Goal: Transaction & Acquisition: Purchase product/service

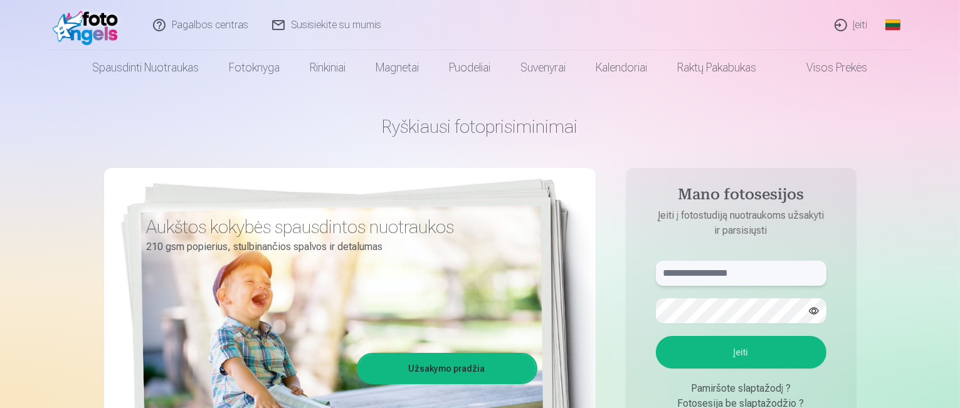
click at [732, 276] on input "text" at bounding box center [741, 273] width 170 height 25
type input "**********"
click at [809, 306] on button "button" at bounding box center [814, 311] width 24 height 24
click at [733, 346] on button "Įeiti" at bounding box center [741, 352] width 170 height 33
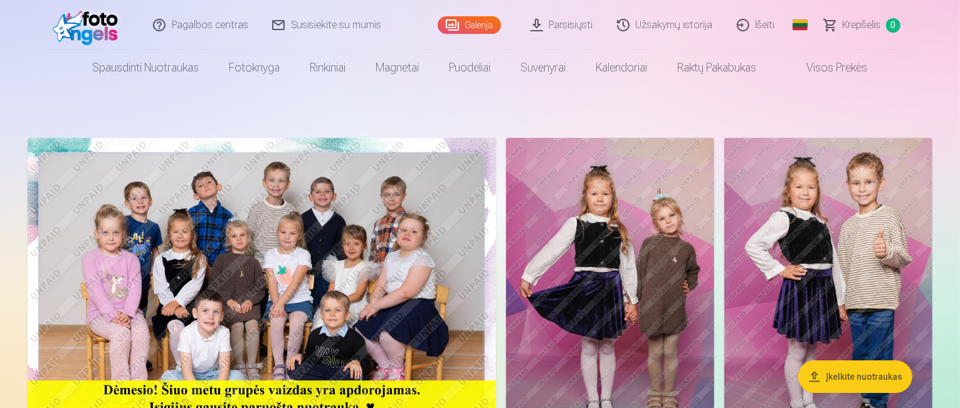
click at [414, 216] on img at bounding box center [262, 294] width 468 height 312
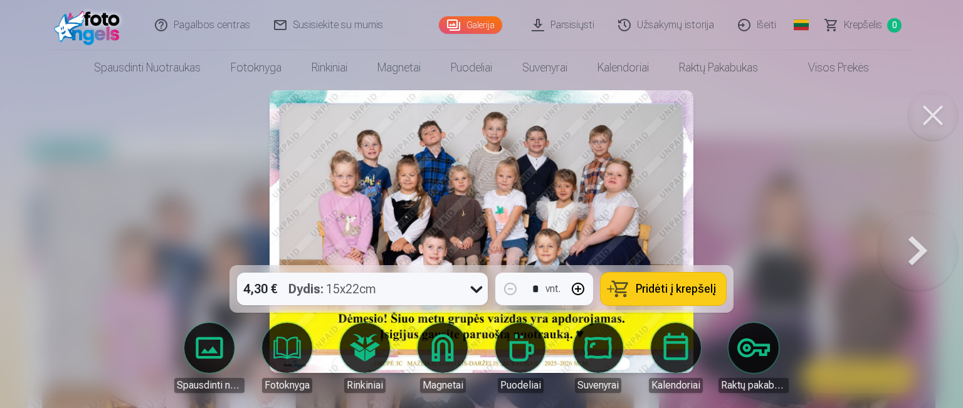
click at [466, 179] on img at bounding box center [482, 231] width 424 height 283
click at [84, 182] on div at bounding box center [481, 204] width 963 height 408
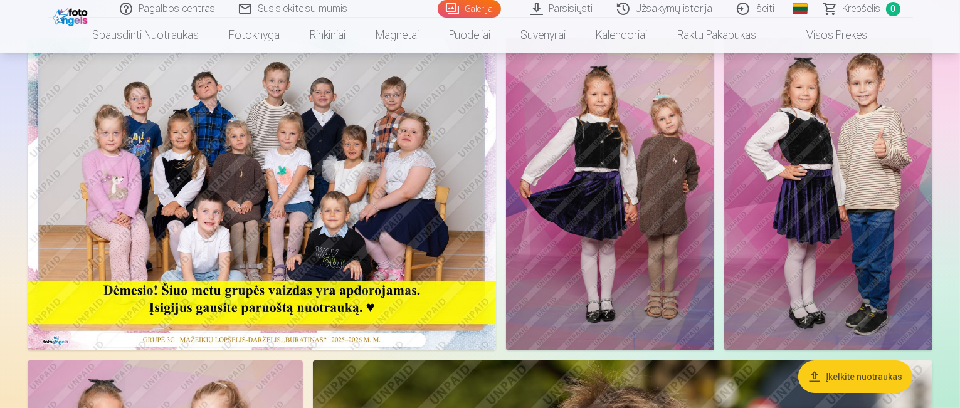
scroll to position [100, 0]
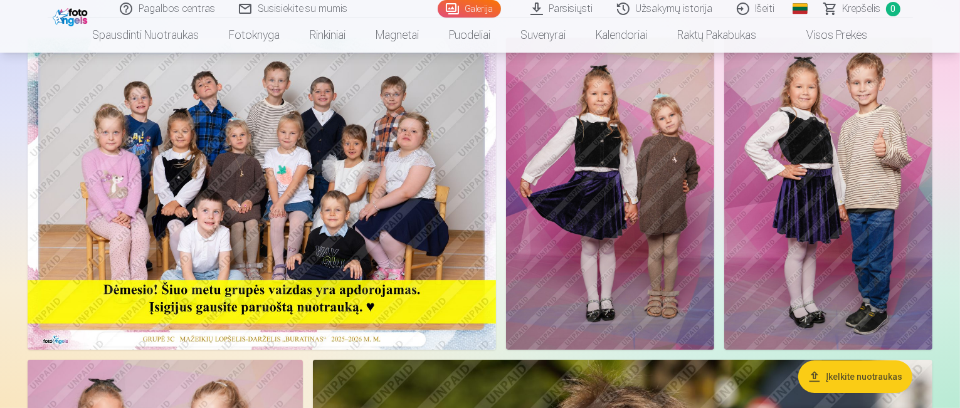
click at [693, 176] on img at bounding box center [610, 194] width 208 height 312
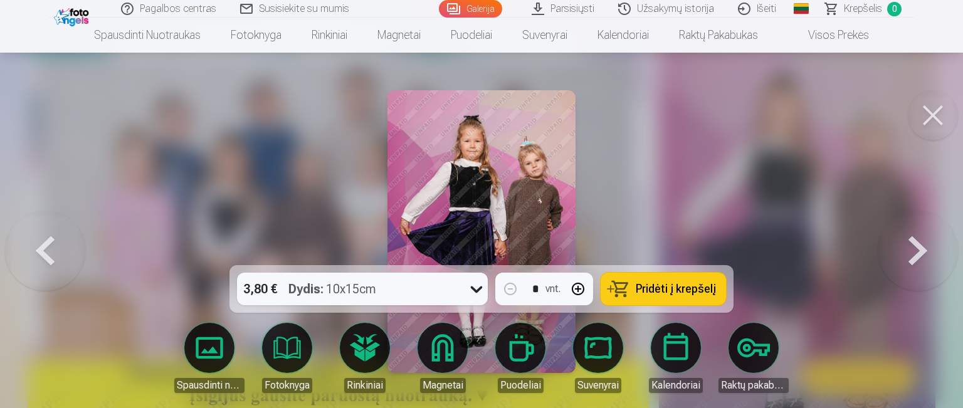
click at [932, 113] on button at bounding box center [933, 115] width 50 height 50
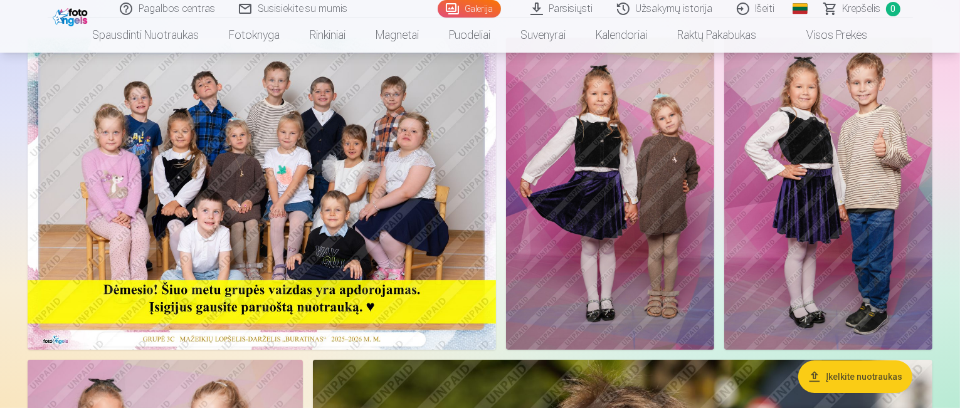
click at [488, 8] on link "Galerija" at bounding box center [468, 9] width 63 height 18
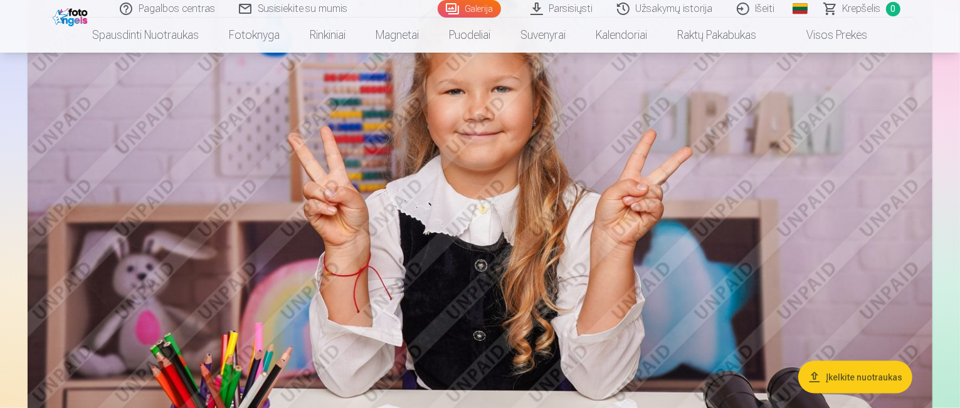
scroll to position [1604, 0]
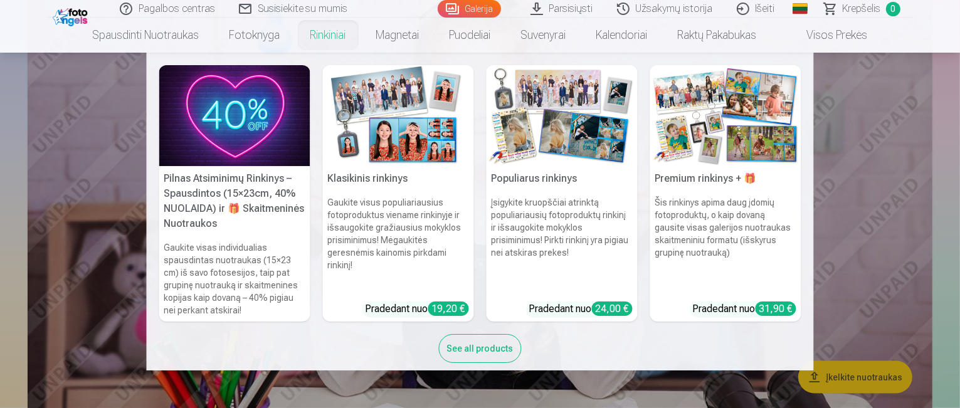
click at [469, 12] on link "Galerija" at bounding box center [468, 9] width 63 height 18
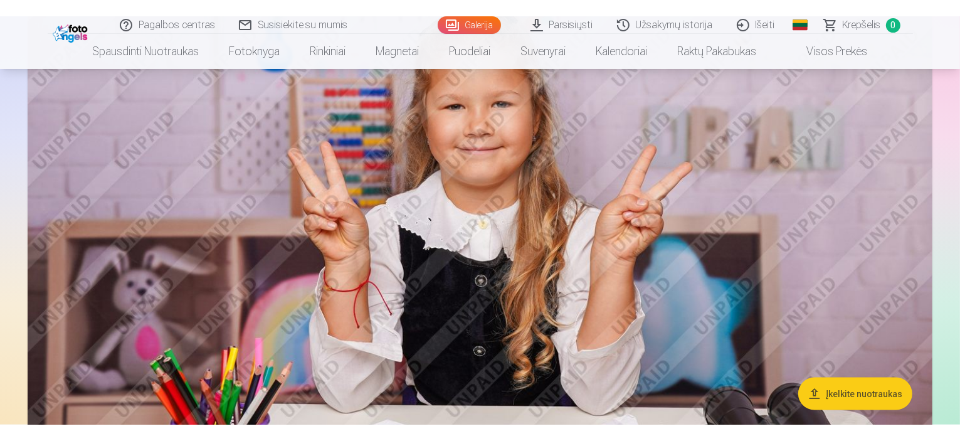
scroll to position [0, 0]
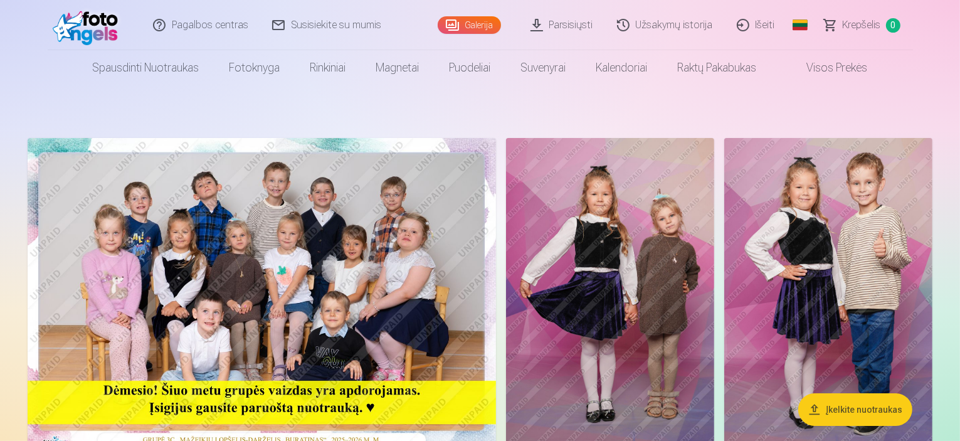
click at [276, 326] on img at bounding box center [262, 294] width 468 height 312
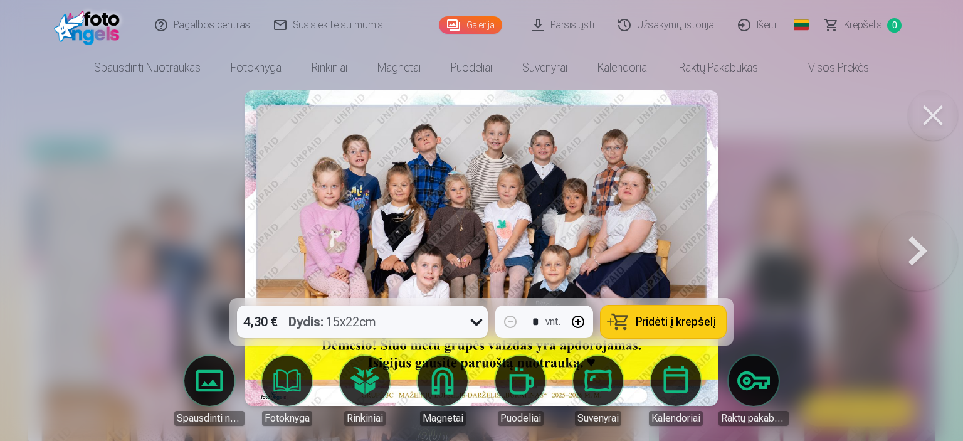
click at [914, 253] on button at bounding box center [917, 248] width 80 height 75
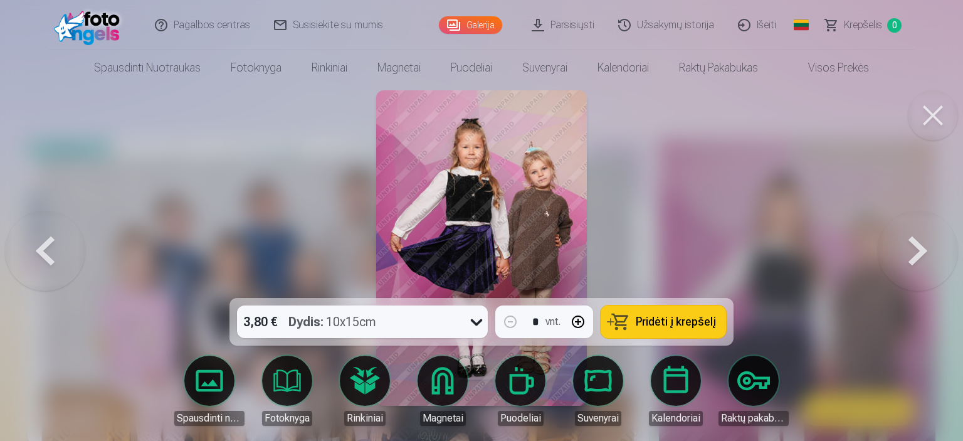
click at [914, 253] on button at bounding box center [917, 248] width 80 height 75
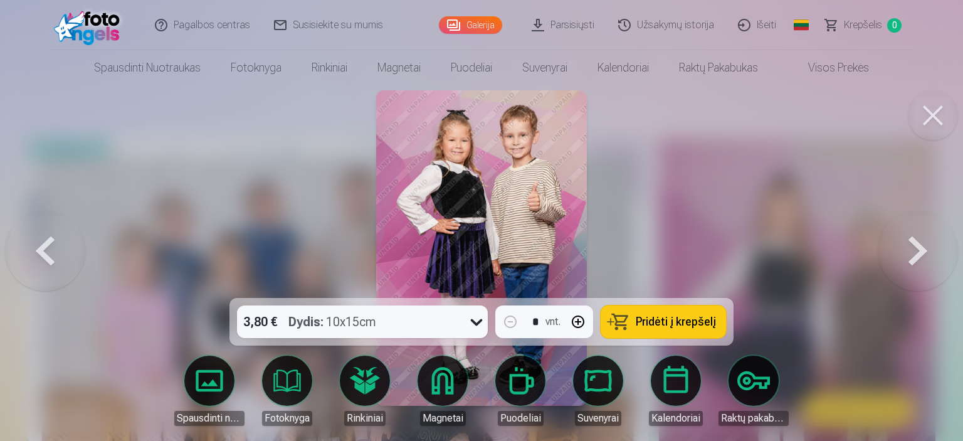
click at [914, 253] on button at bounding box center [917, 248] width 80 height 75
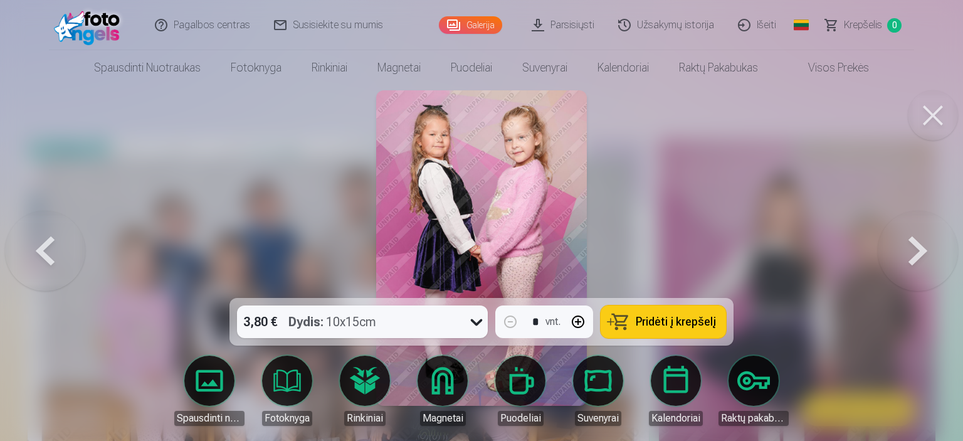
click at [914, 253] on button at bounding box center [917, 248] width 80 height 75
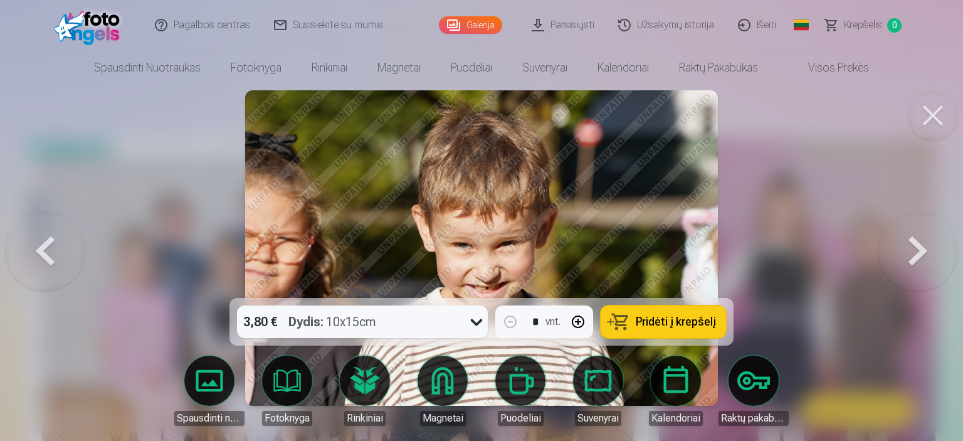
click at [914, 253] on button at bounding box center [917, 248] width 80 height 75
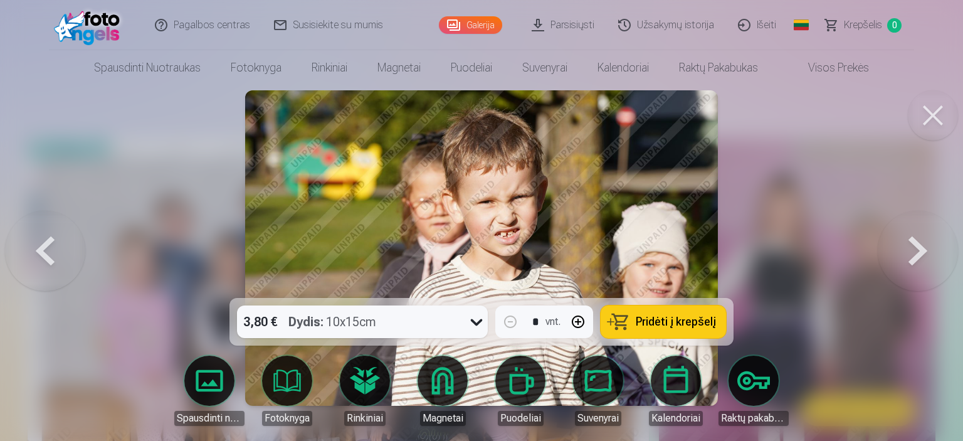
click at [914, 253] on button at bounding box center [917, 248] width 80 height 75
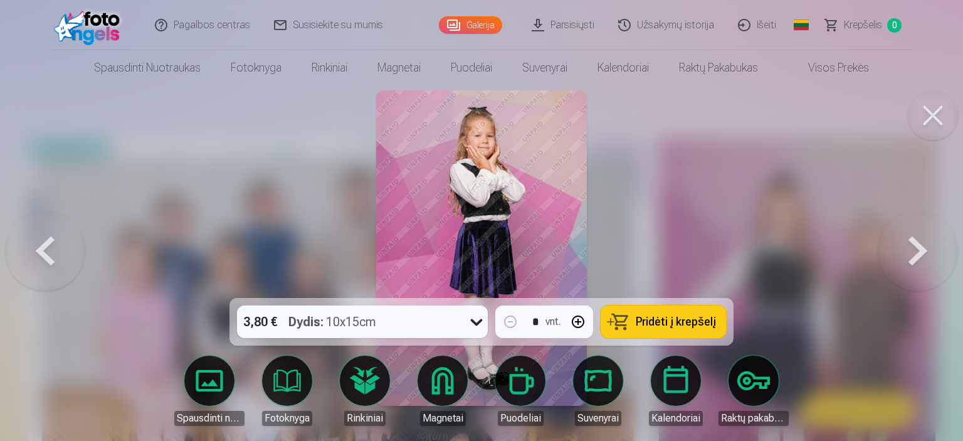
click at [940, 102] on button at bounding box center [933, 115] width 50 height 50
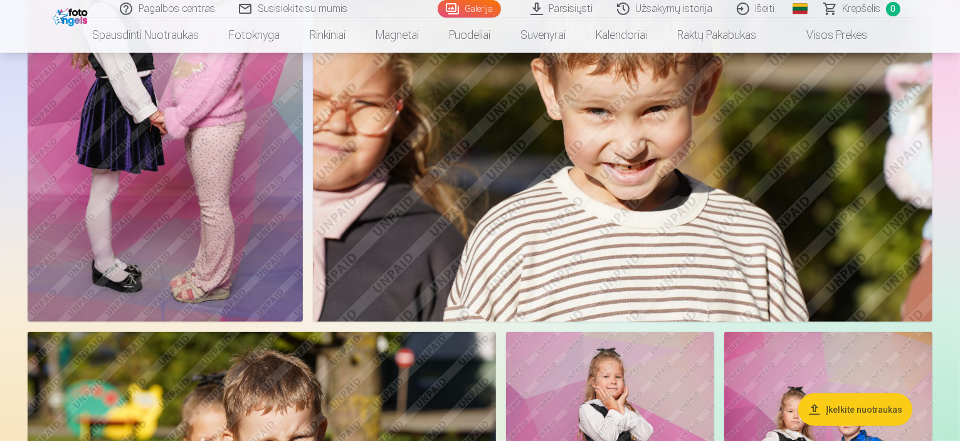
scroll to position [526, 0]
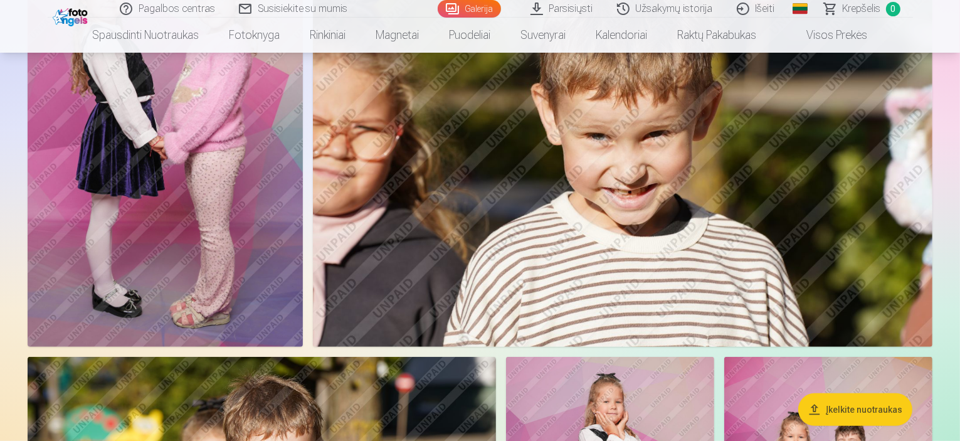
click at [303, 208] on img at bounding box center [165, 140] width 275 height 413
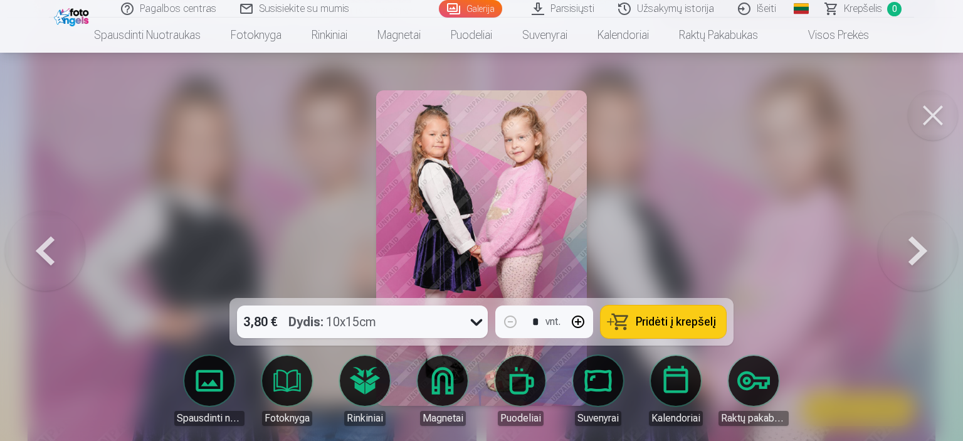
click at [941, 125] on button at bounding box center [933, 115] width 50 height 50
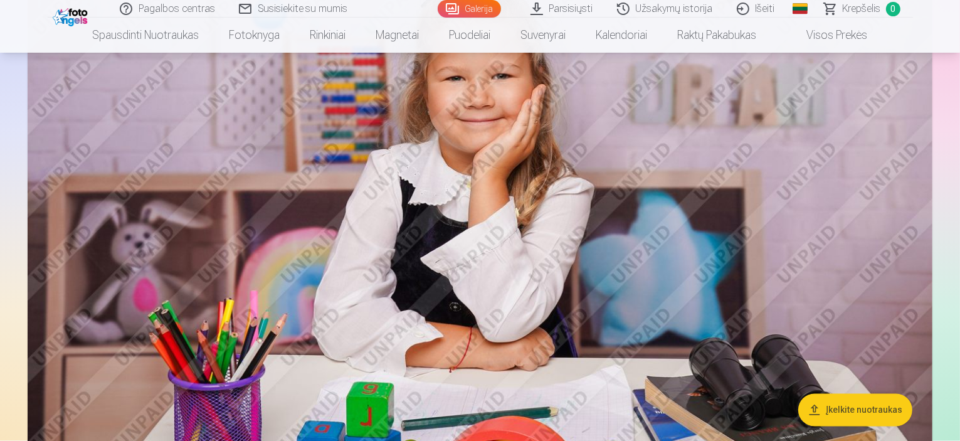
scroll to position [2256, 0]
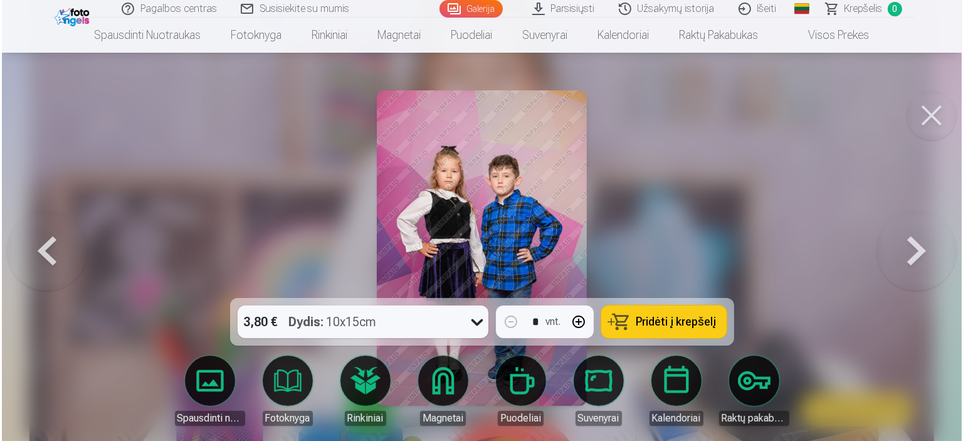
scroll to position [2262, 0]
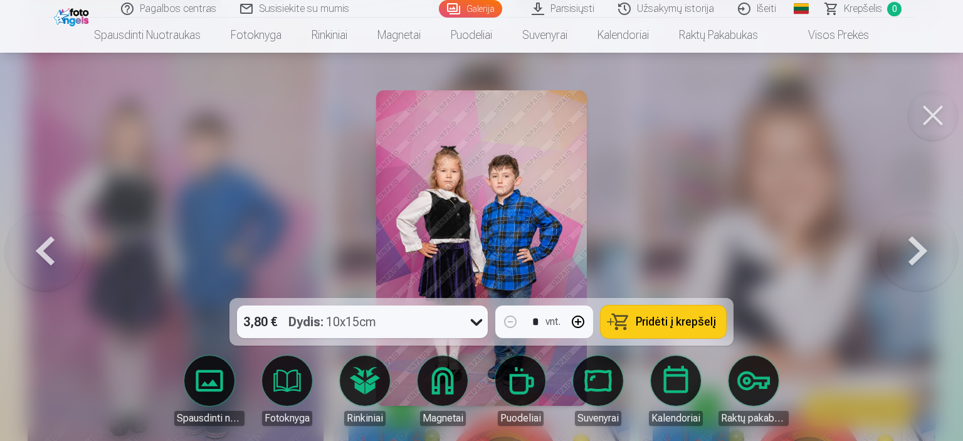
click at [931, 122] on button at bounding box center [933, 115] width 50 height 50
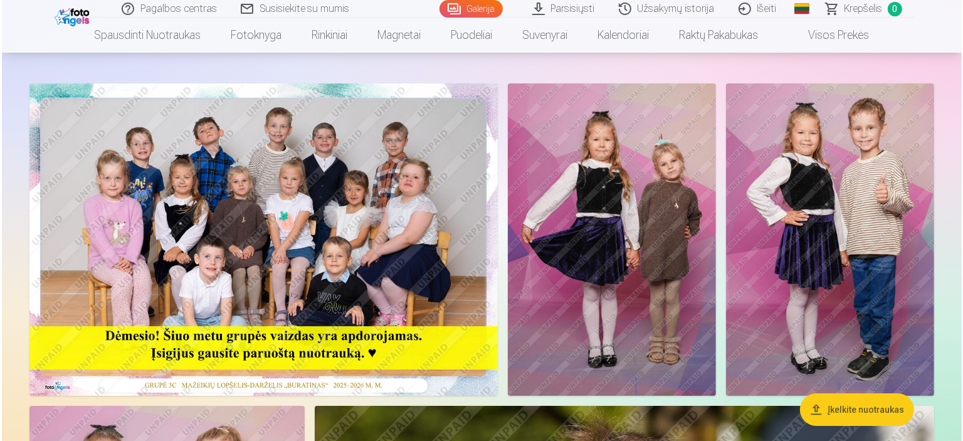
scroll to position [18, 0]
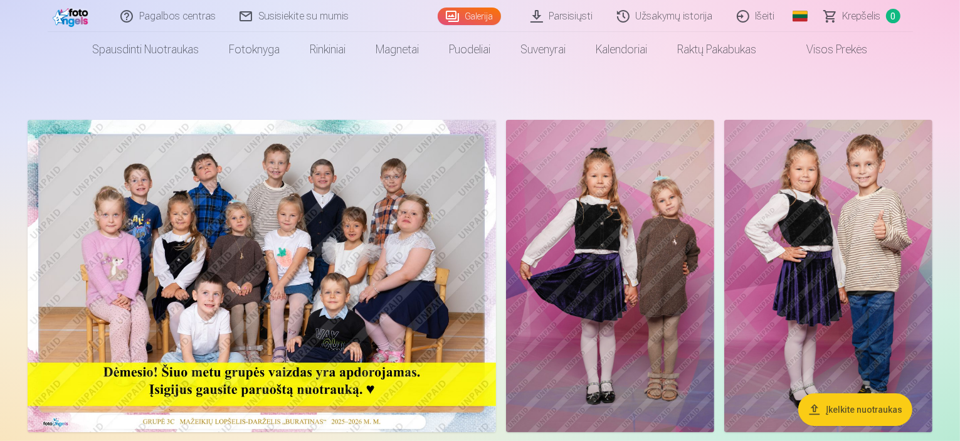
click at [496, 207] on img at bounding box center [262, 276] width 468 height 312
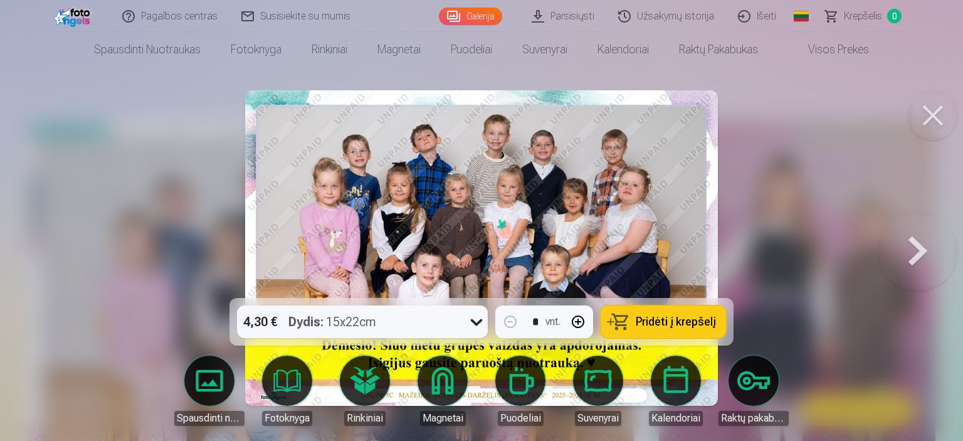
click at [417, 318] on div "4,30 € Dydis : 15x22cm" at bounding box center [350, 321] width 227 height 33
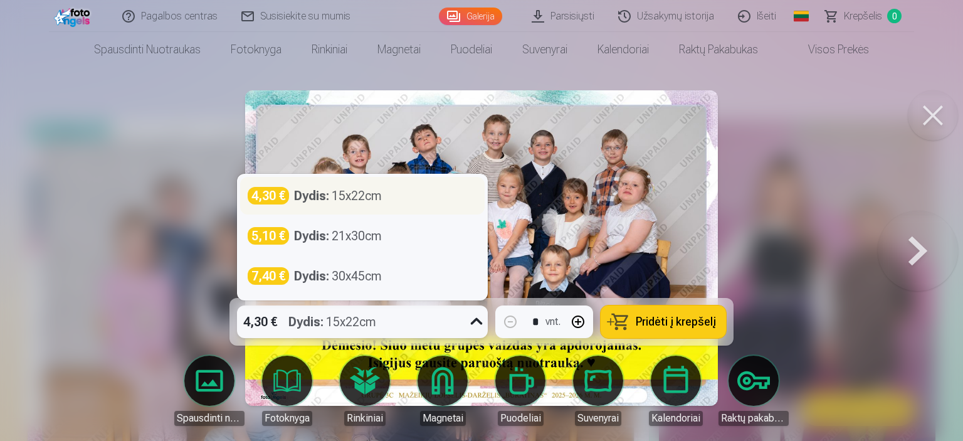
click at [374, 196] on div "Dydis : 15x22cm" at bounding box center [338, 196] width 88 height 18
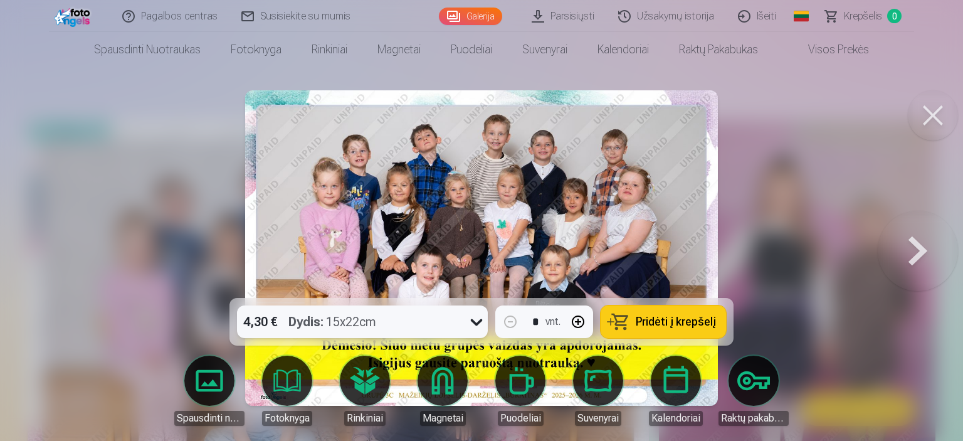
click at [674, 313] on button "Pridėti į krepšelį" at bounding box center [662, 321] width 125 height 33
click at [923, 240] on button at bounding box center [917, 248] width 80 height 75
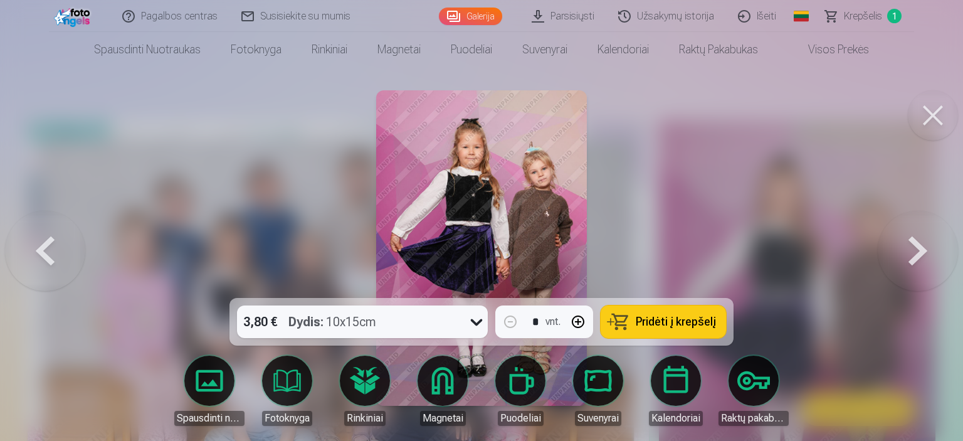
click at [554, 20] on link "Parsisiųsti" at bounding box center [563, 16] width 86 height 32
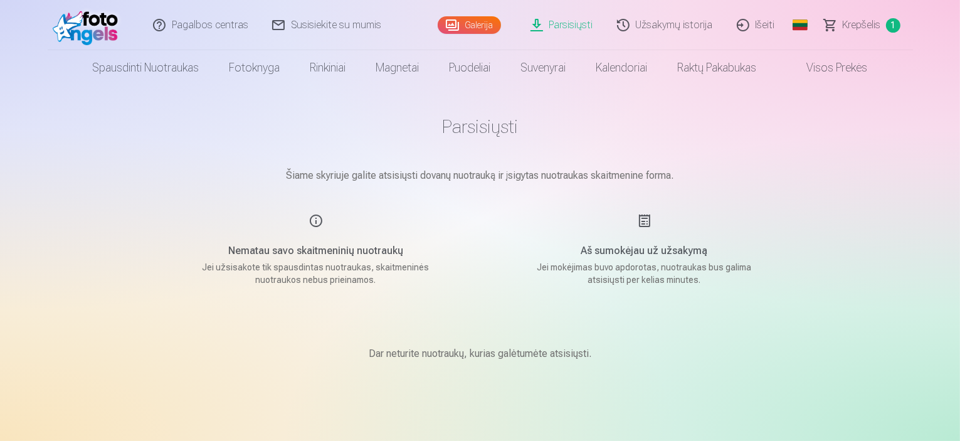
click at [873, 22] on span "Krepšelis" at bounding box center [861, 25] width 38 height 15
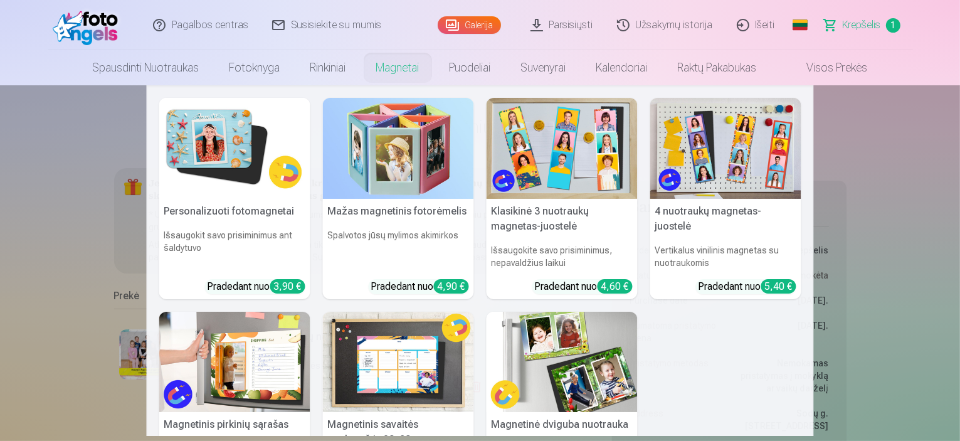
click at [29, 205] on nav "Personalizuoti fotomagnetai Išsaugokit savo prisiminimus ant šaldytuvo Pradedan…" at bounding box center [480, 260] width 960 height 350
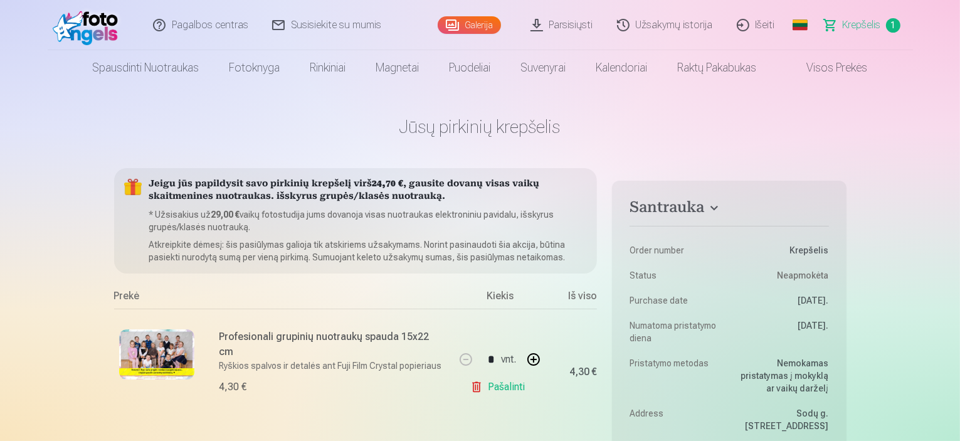
drag, startPoint x: 240, startPoint y: 220, endPoint x: 479, endPoint y: 222, distance: 238.8
click at [483, 222] on p "* Užsisakius už 29,00 € vaikų fotostudija jums dovanoja visas nuotraukas elektr…" at bounding box center [368, 220] width 438 height 25
click at [360, 226] on p "* Užsisakius už 29,00 € vaikų fotostudija jums dovanoja visas nuotraukas elektr…" at bounding box center [368, 220] width 438 height 25
click at [347, 226] on p "* Užsisakius už 29,00 € vaikų fotostudija jums dovanoja visas nuotraukas elektr…" at bounding box center [368, 220] width 438 height 25
click at [871, 32] on span "Krepšelis" at bounding box center [861, 25] width 38 height 15
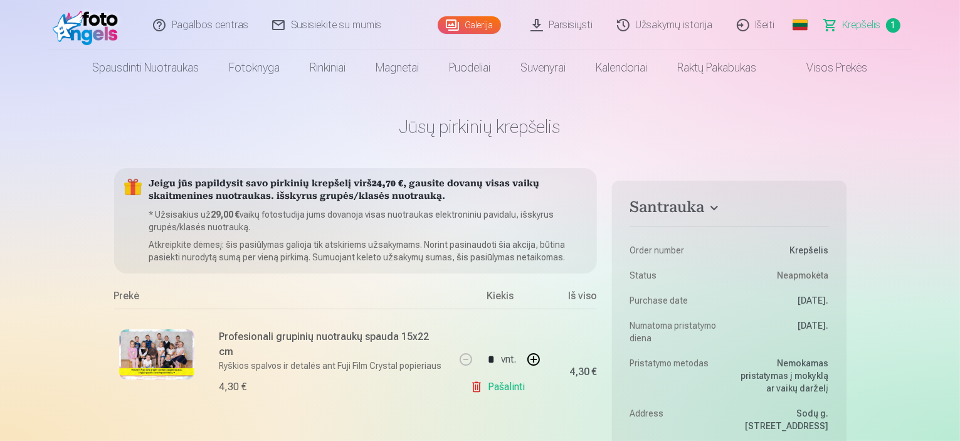
click at [492, 26] on link "Galerija" at bounding box center [468, 25] width 63 height 18
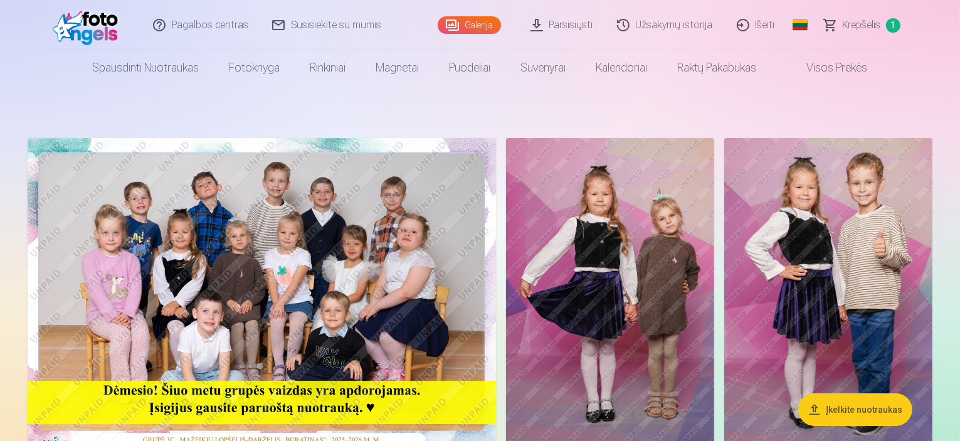
click at [959, 14] on header "Pagalbos centras Susisiekite su mumis Galerija Parsisiųsti Užsakymų istorija Iš…" at bounding box center [480, 42] width 960 height 85
click at [714, 293] on img at bounding box center [610, 294] width 208 height 312
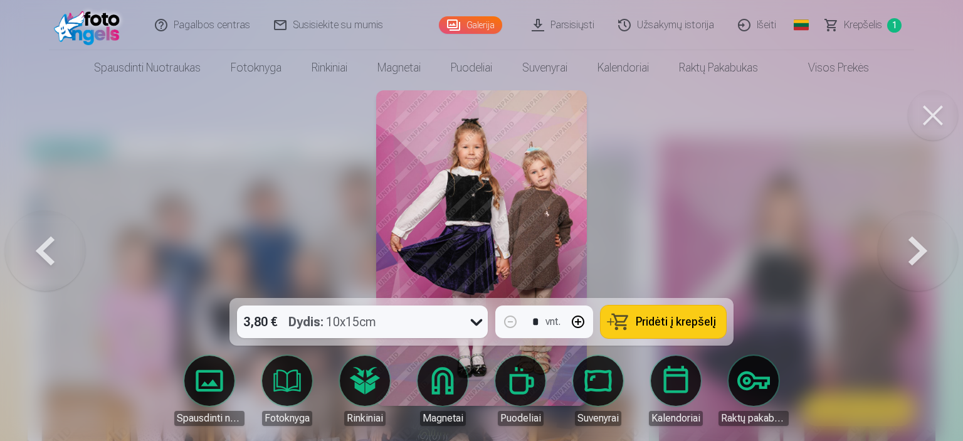
click at [919, 251] on button at bounding box center [917, 248] width 80 height 75
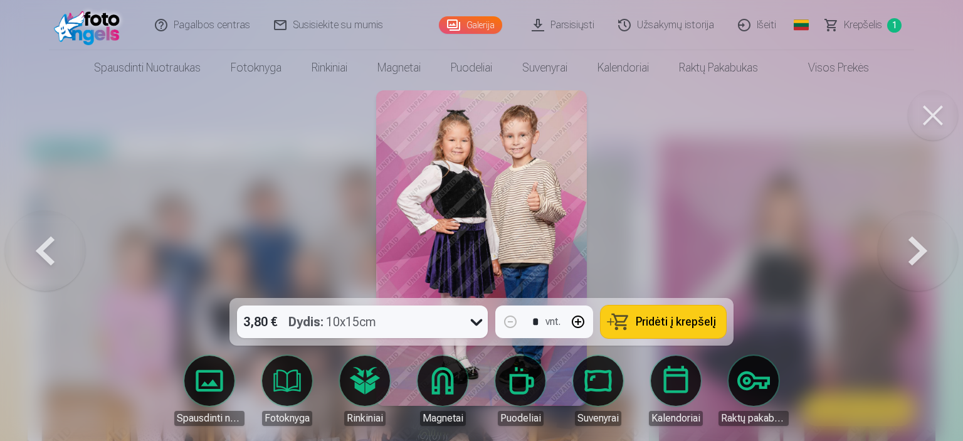
click at [652, 318] on span "Pridėti į krepšelį" at bounding box center [676, 321] width 80 height 11
click at [921, 248] on button at bounding box center [917, 248] width 80 height 75
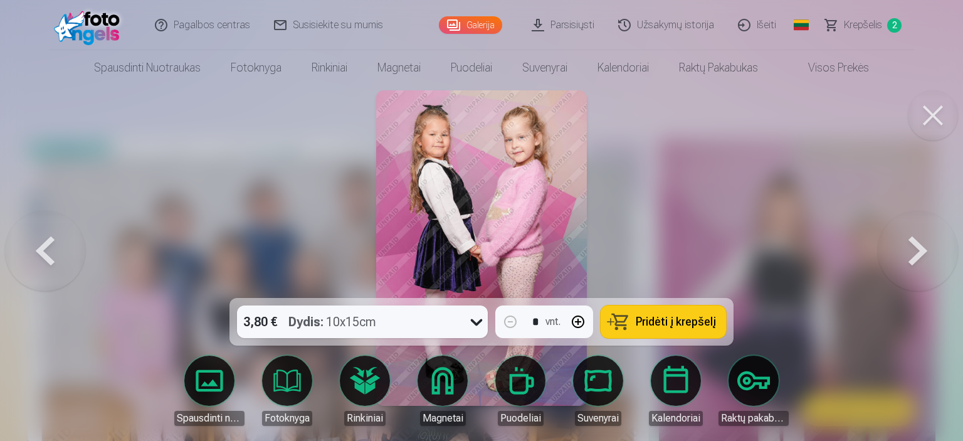
click at [665, 320] on span "Pridėti į krepšelį" at bounding box center [676, 321] width 80 height 11
click at [935, 253] on button at bounding box center [917, 248] width 80 height 75
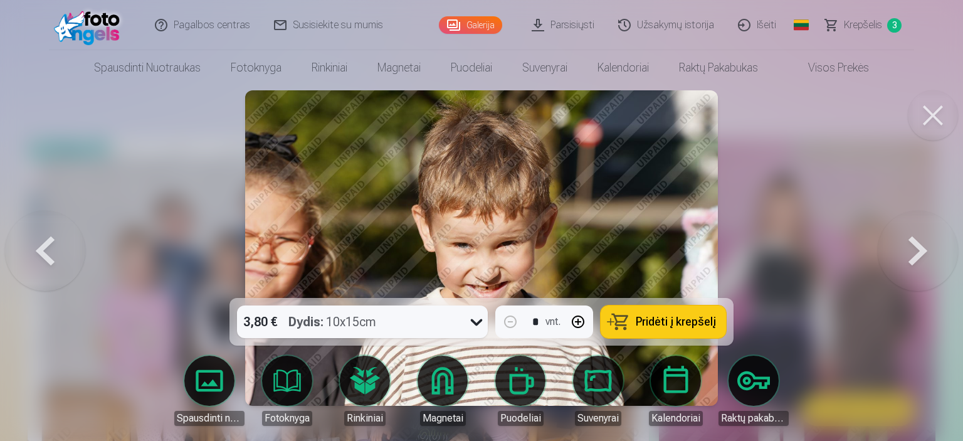
click at [53, 234] on button at bounding box center [45, 248] width 80 height 75
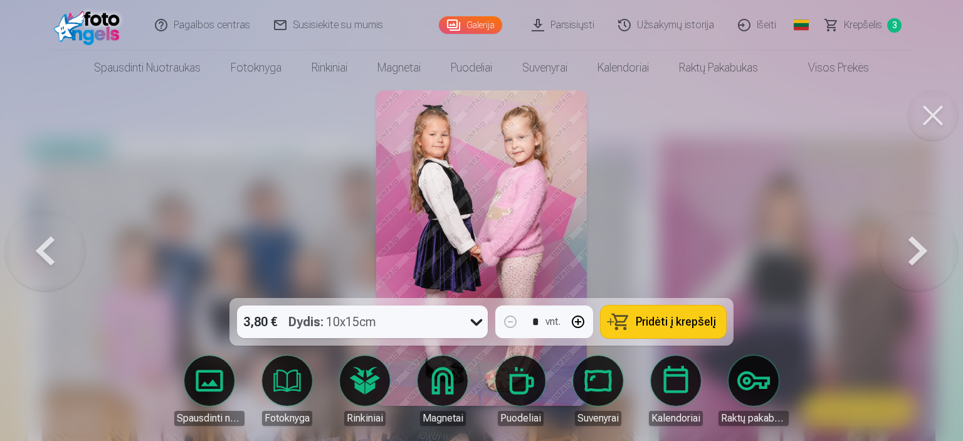
click at [924, 257] on button at bounding box center [917, 248] width 80 height 75
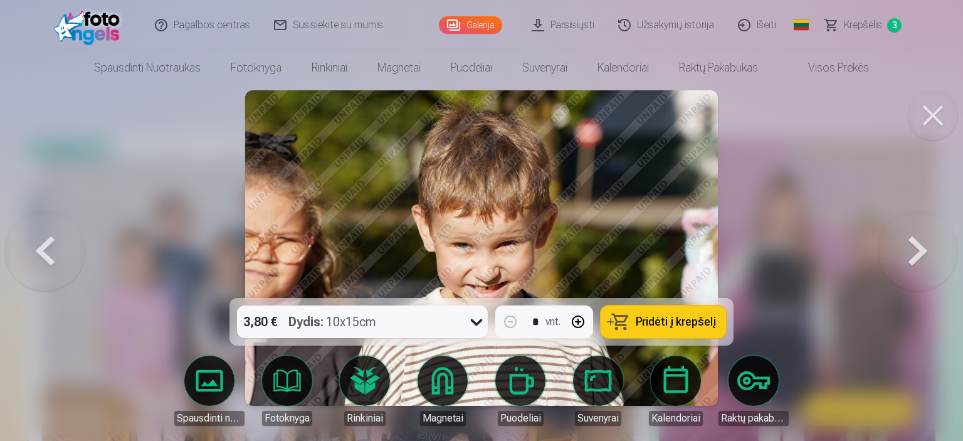
click at [924, 257] on button at bounding box center [917, 248] width 80 height 75
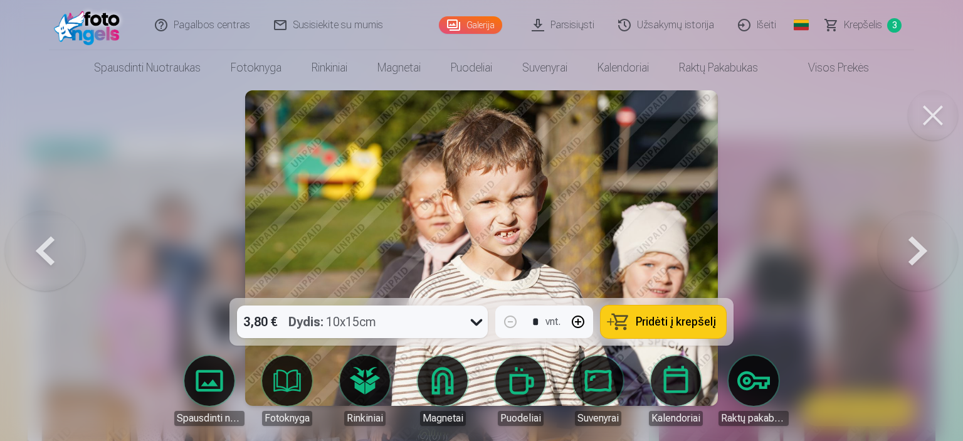
click at [924, 257] on button at bounding box center [917, 248] width 80 height 75
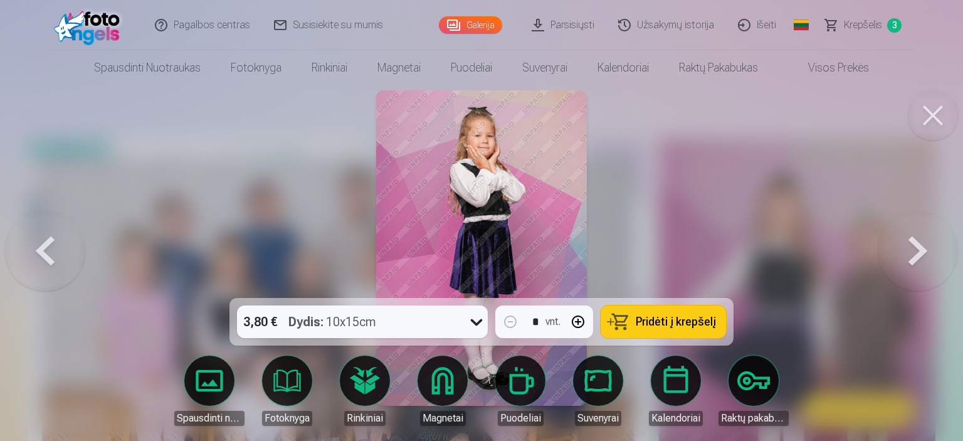
click at [698, 314] on button "Pridėti į krepšelį" at bounding box center [662, 321] width 125 height 33
click at [919, 250] on button at bounding box center [917, 248] width 80 height 75
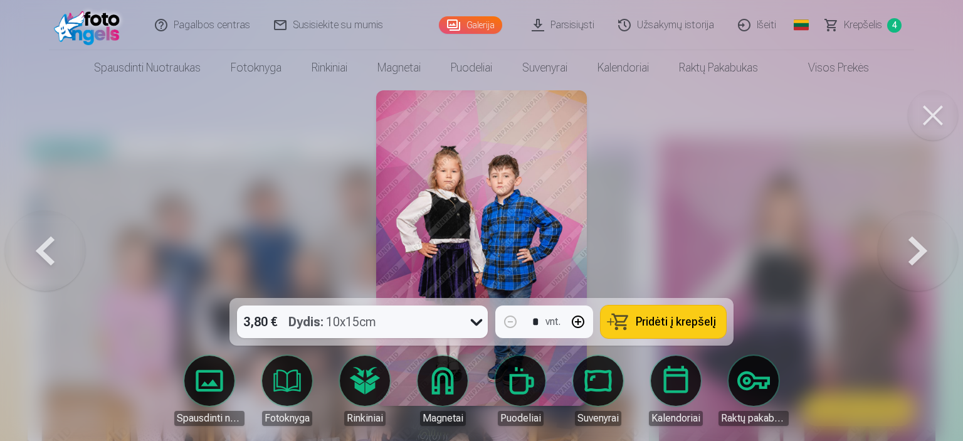
click at [918, 250] on button at bounding box center [917, 248] width 80 height 75
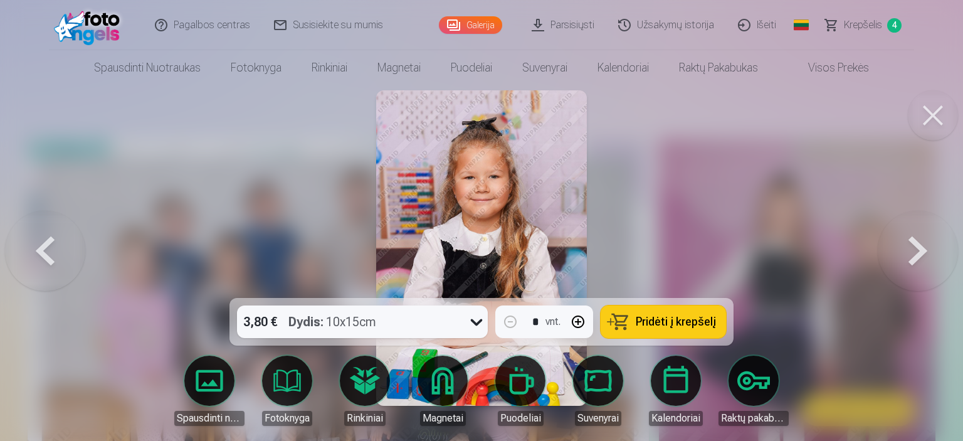
click at [645, 314] on button "Pridėti į krepšelį" at bounding box center [662, 321] width 125 height 33
click at [906, 242] on button at bounding box center [917, 248] width 80 height 75
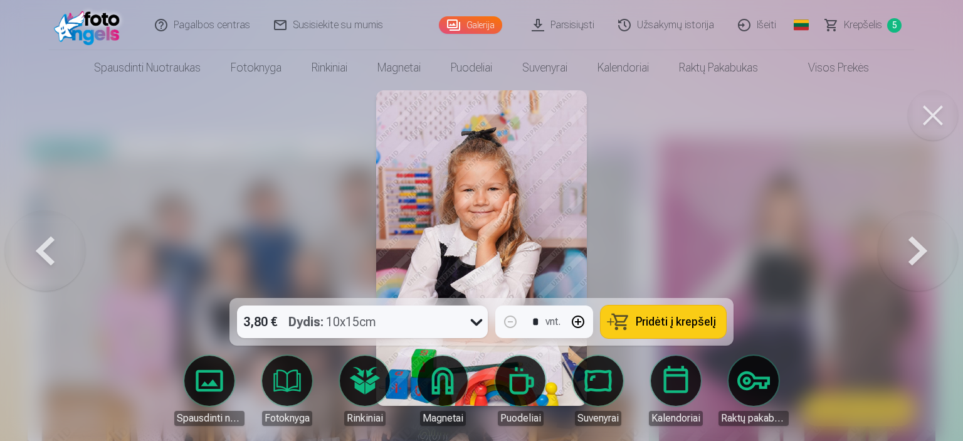
click at [904, 262] on button at bounding box center [917, 248] width 80 height 75
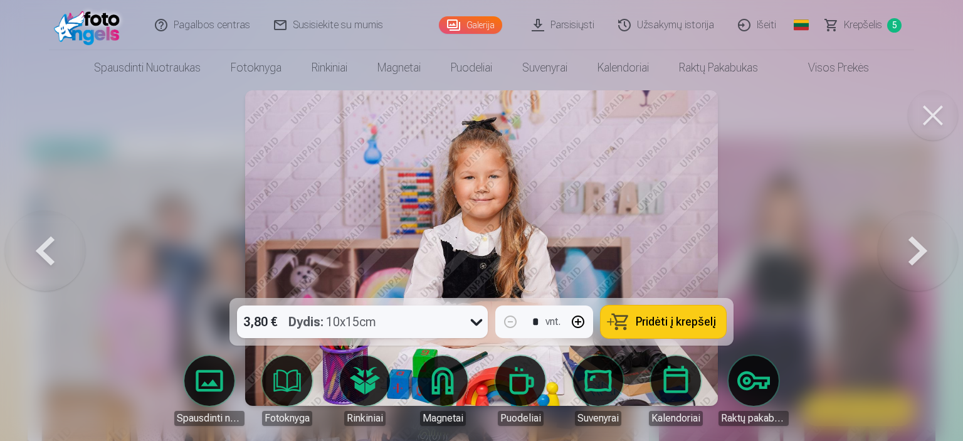
click at [676, 325] on span "Pridėti į krepšelį" at bounding box center [676, 321] width 80 height 11
click at [911, 249] on button at bounding box center [917, 248] width 80 height 75
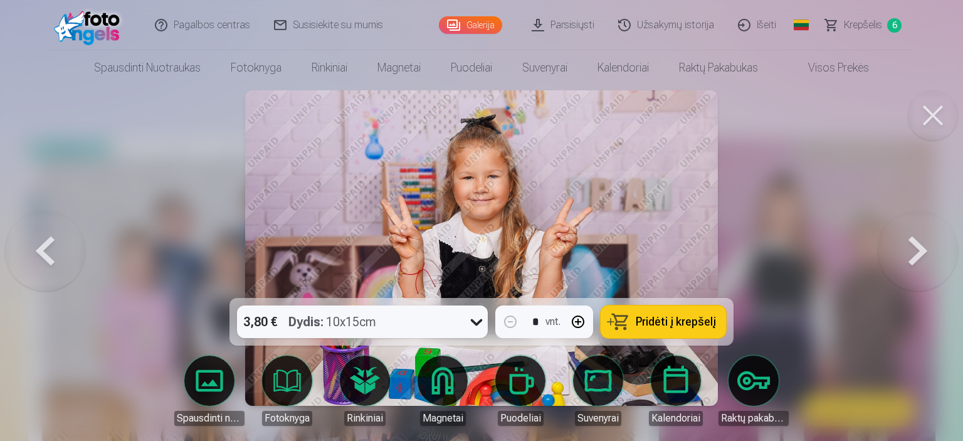
click at [940, 253] on button at bounding box center [917, 248] width 80 height 75
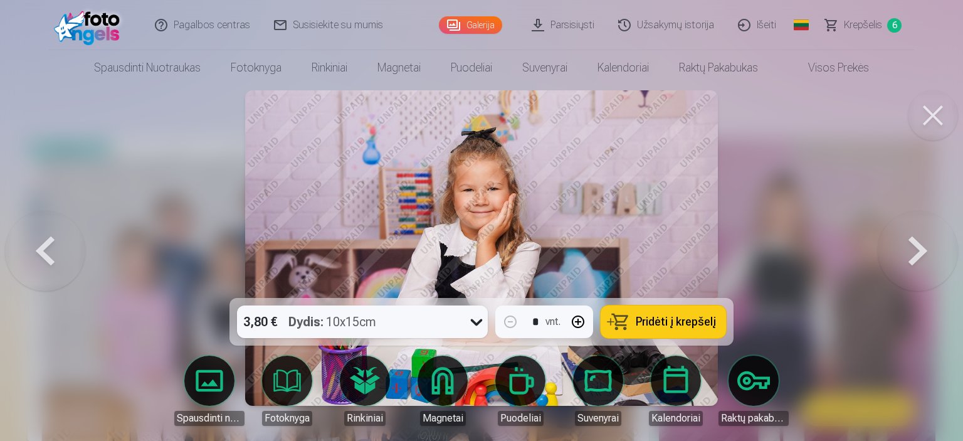
click at [670, 320] on span "Pridėti į krepšelį" at bounding box center [676, 321] width 80 height 11
click at [931, 248] on button at bounding box center [917, 248] width 80 height 75
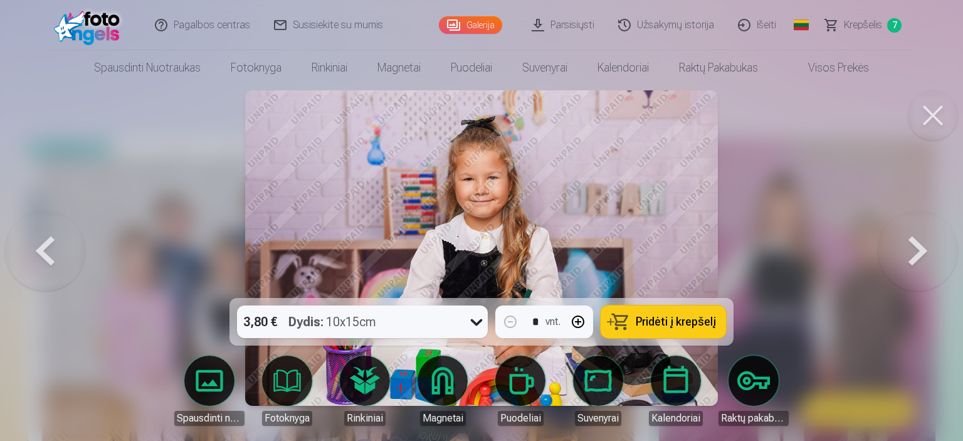
click at [931, 248] on button at bounding box center [917, 248] width 80 height 75
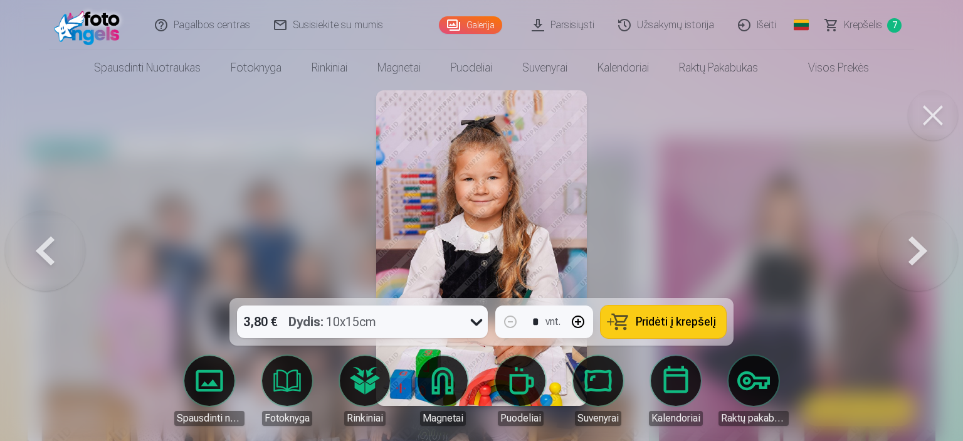
click at [931, 248] on button at bounding box center [917, 248] width 80 height 75
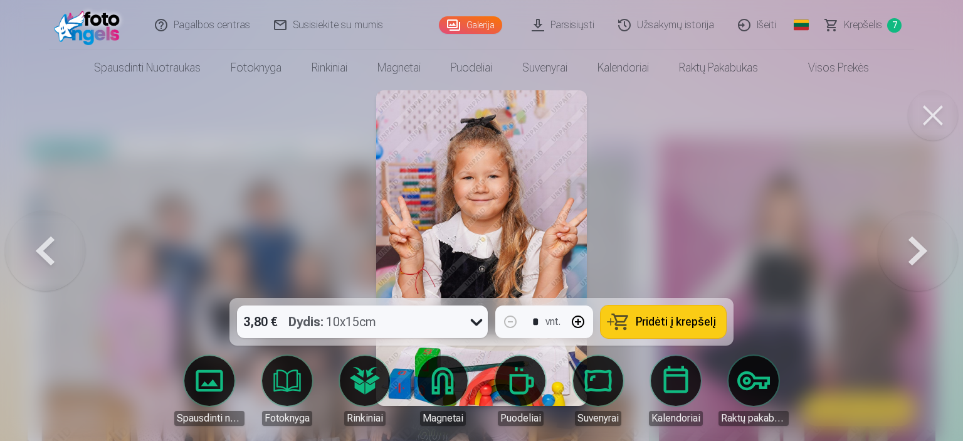
click at [50, 249] on button at bounding box center [45, 248] width 80 height 75
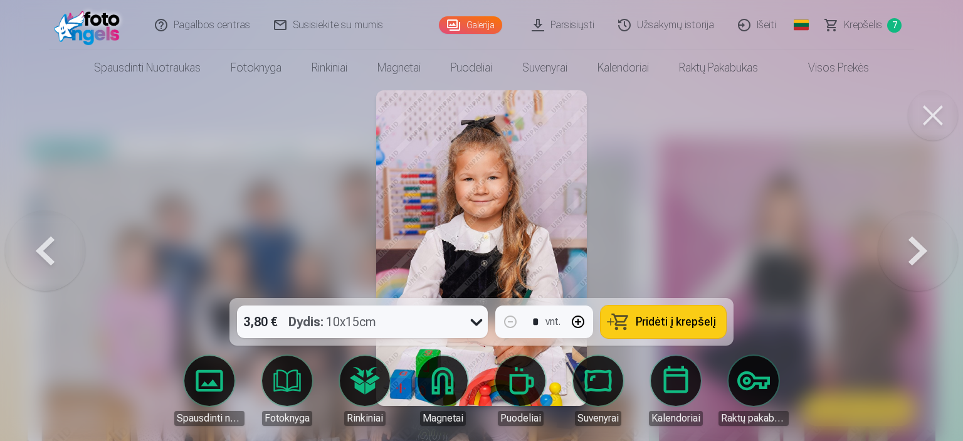
click at [50, 251] on button at bounding box center [45, 248] width 80 height 75
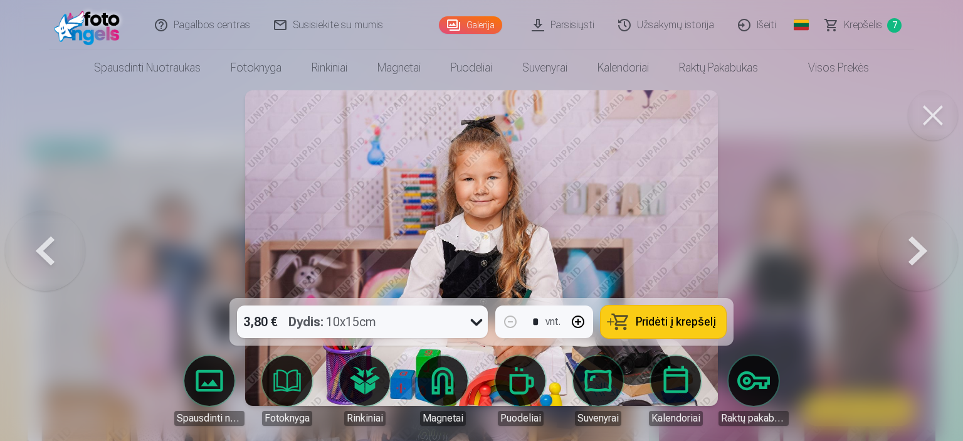
click at [708, 318] on span "Pridėti į krepšelį" at bounding box center [676, 321] width 80 height 11
click at [936, 245] on button at bounding box center [917, 248] width 80 height 75
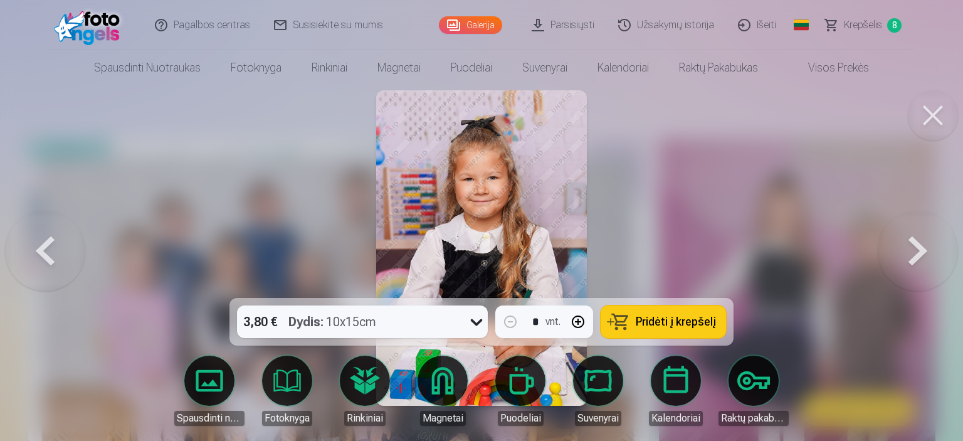
click at [936, 245] on button at bounding box center [917, 248] width 80 height 75
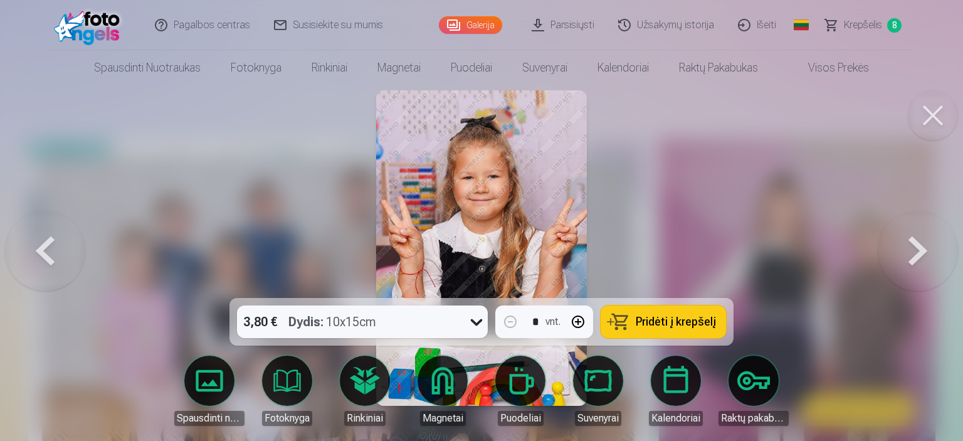
click at [936, 245] on button at bounding box center [917, 248] width 80 height 75
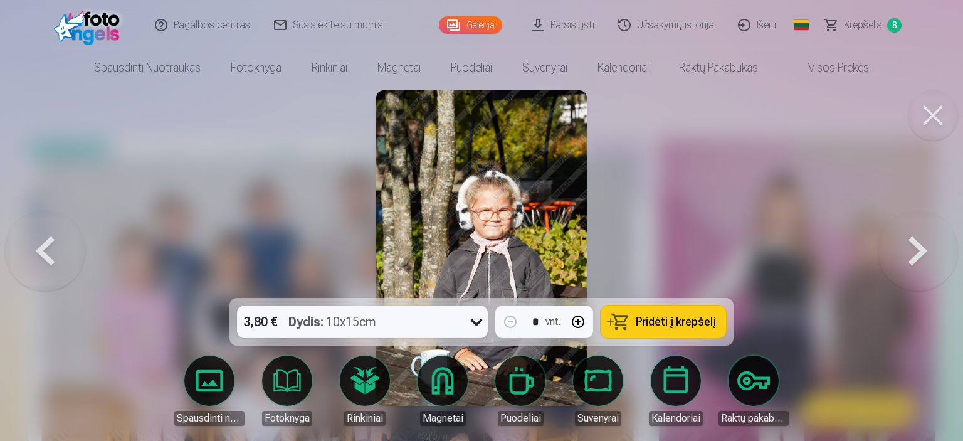
click at [936, 245] on button at bounding box center [917, 248] width 80 height 75
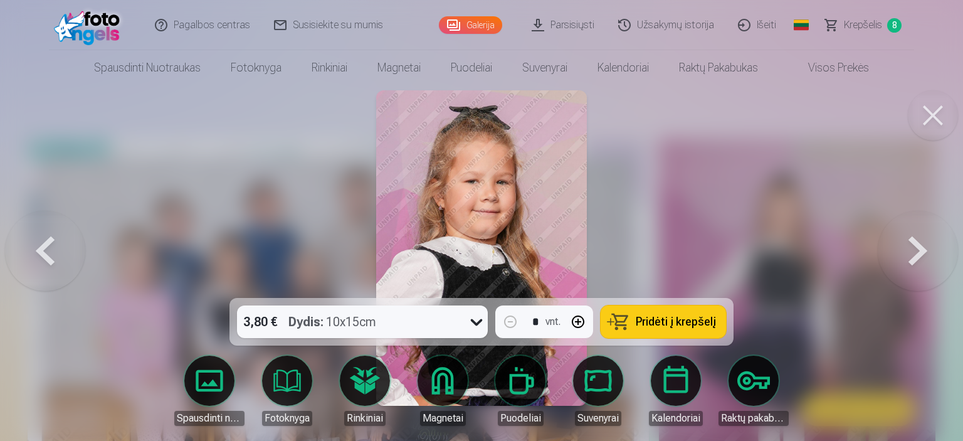
click at [936, 245] on button at bounding box center [917, 248] width 80 height 75
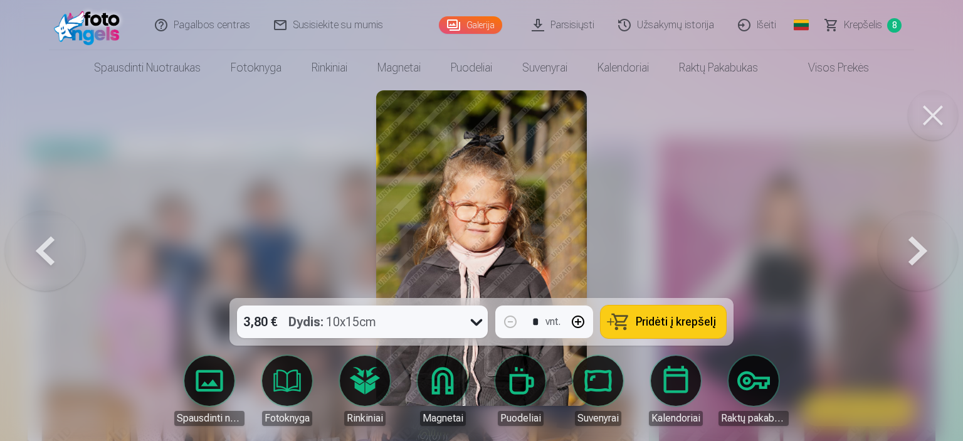
click at [934, 245] on button at bounding box center [917, 248] width 80 height 75
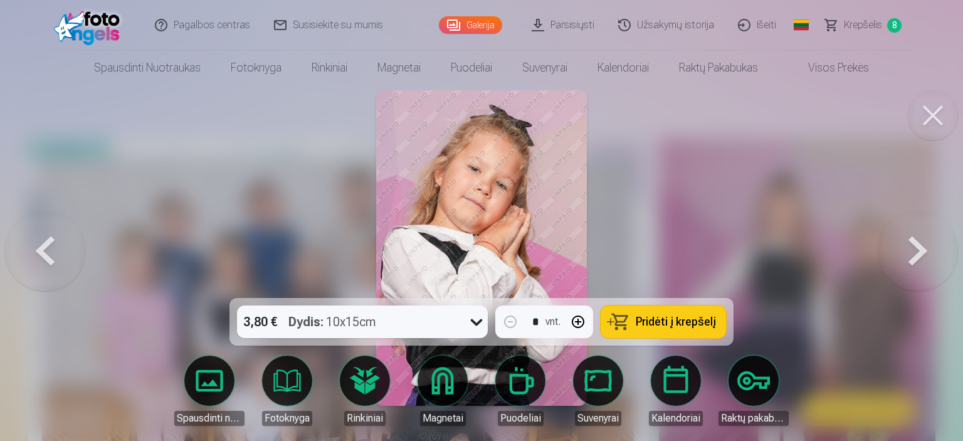
click at [934, 245] on button at bounding box center [917, 248] width 80 height 75
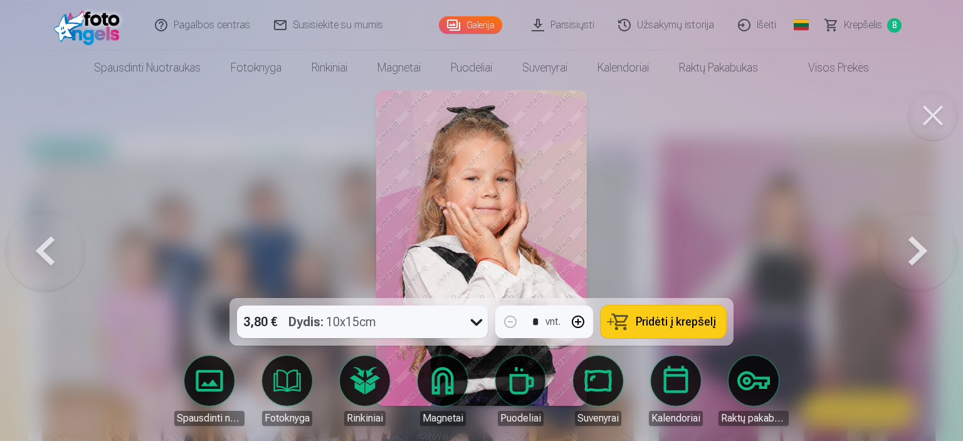
click at [670, 322] on span "Pridėti į krepšelį" at bounding box center [676, 321] width 80 height 11
click at [920, 235] on button at bounding box center [917, 248] width 80 height 75
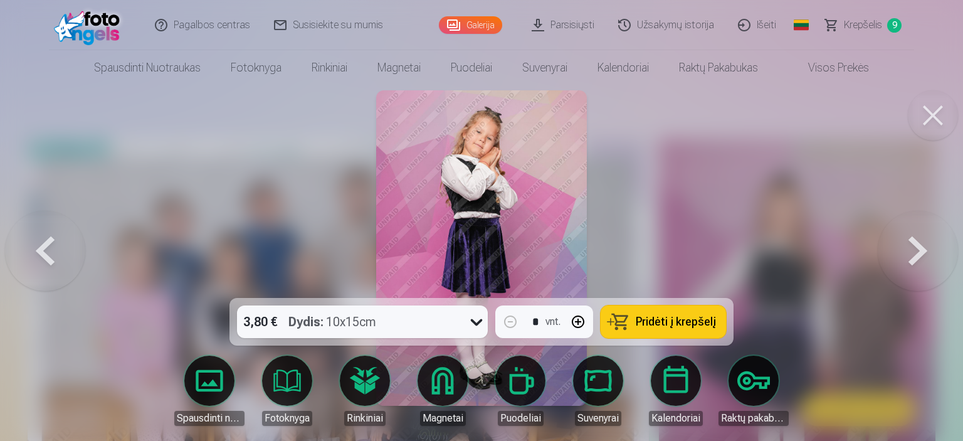
click at [632, 311] on button "Pridėti į krepšelį" at bounding box center [662, 321] width 125 height 33
click at [914, 238] on button at bounding box center [917, 248] width 80 height 75
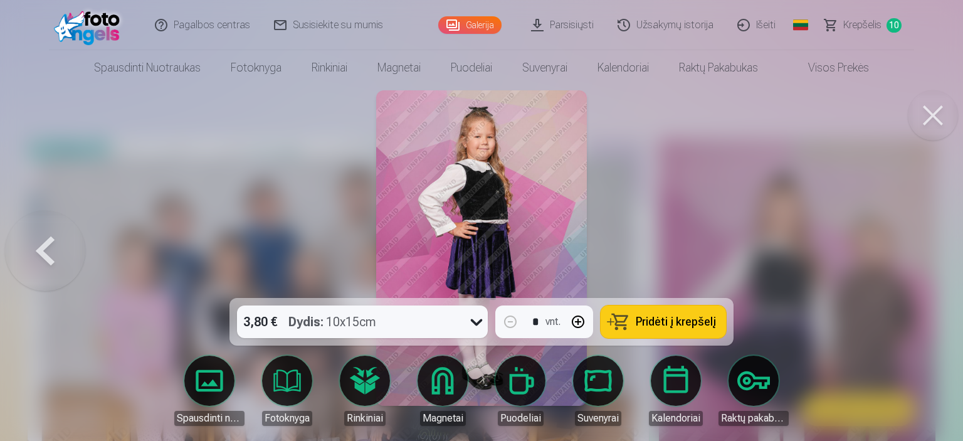
click at [679, 319] on span "Pridėti į krepšelį" at bounding box center [676, 321] width 80 height 11
click at [869, 29] on span "Krepšelis" at bounding box center [862, 25] width 38 height 15
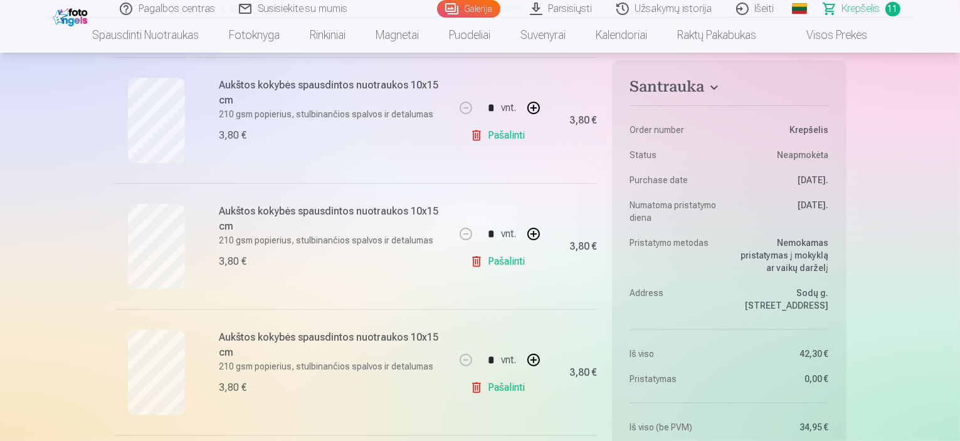
scroll to position [346, 0]
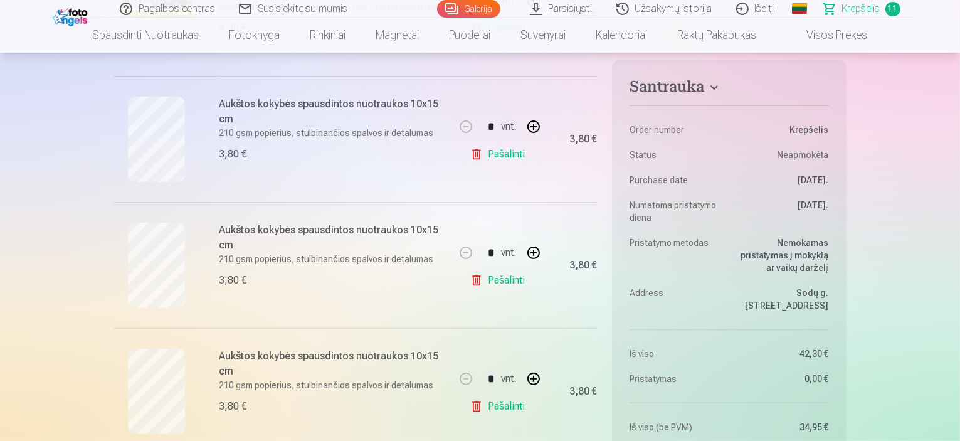
click at [486, 285] on link "Pašalinti" at bounding box center [500, 280] width 60 height 25
click at [493, 152] on link "Pašalinti" at bounding box center [500, 154] width 60 height 25
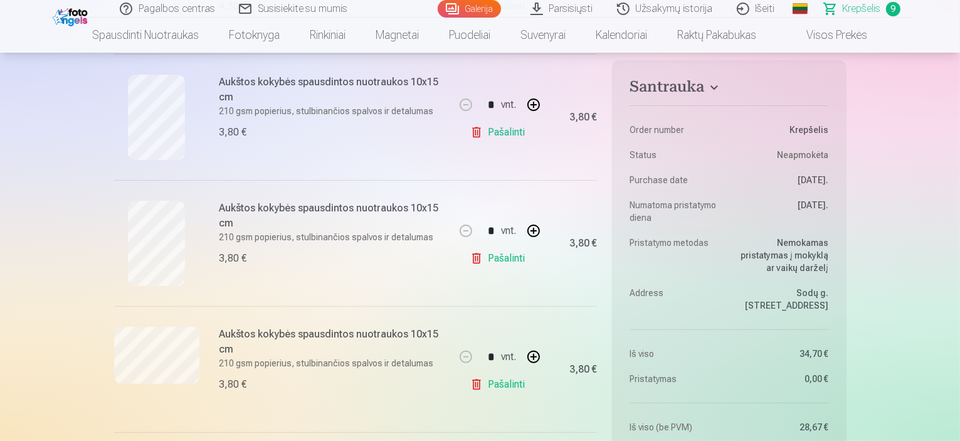
scroll to position [372, 0]
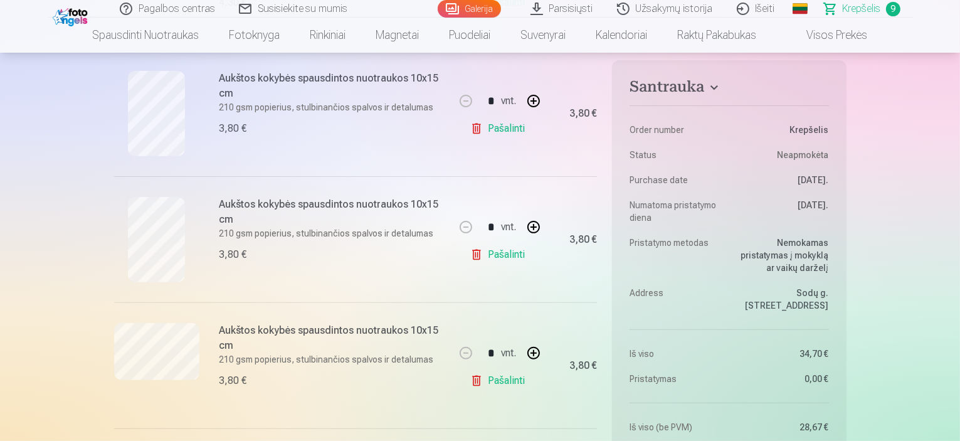
click at [499, 255] on link "Pašalinti" at bounding box center [500, 254] width 60 height 25
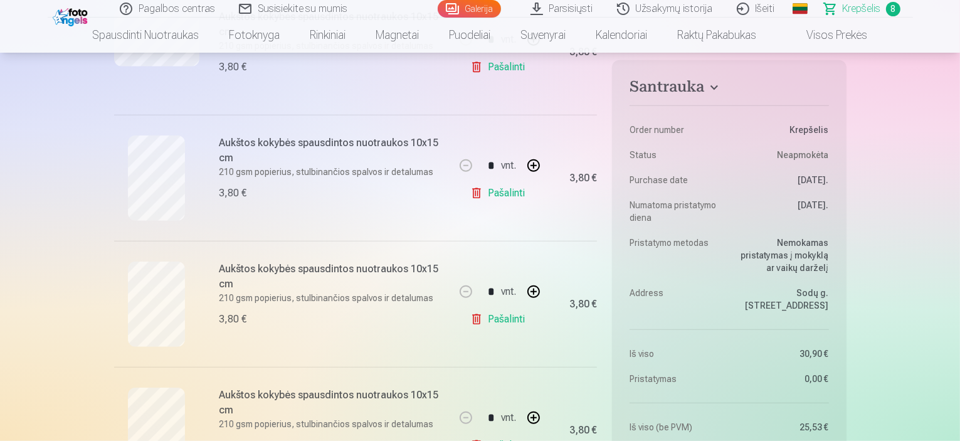
scroll to position [0, 0]
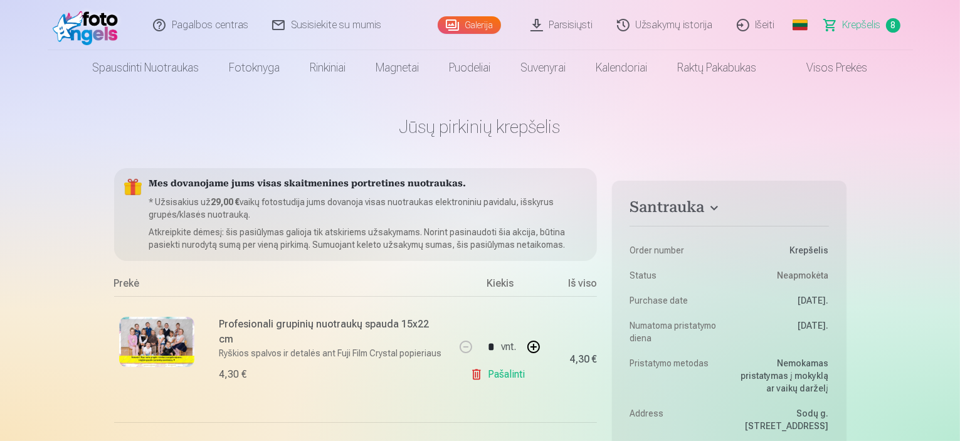
click at [955, 16] on header "Pagalbos centras Susisiekite su mumis Galerija Parsisiųsti Užsakymų istorija Iš…" at bounding box center [480, 42] width 960 height 85
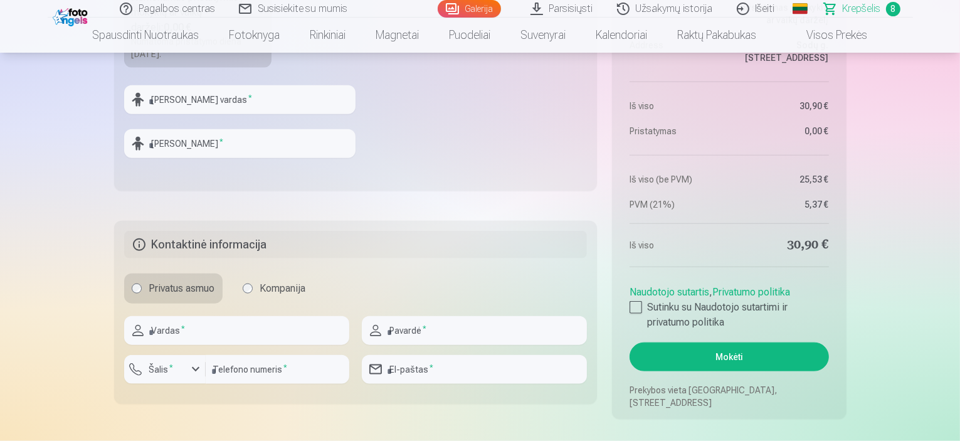
scroll to position [1483, 0]
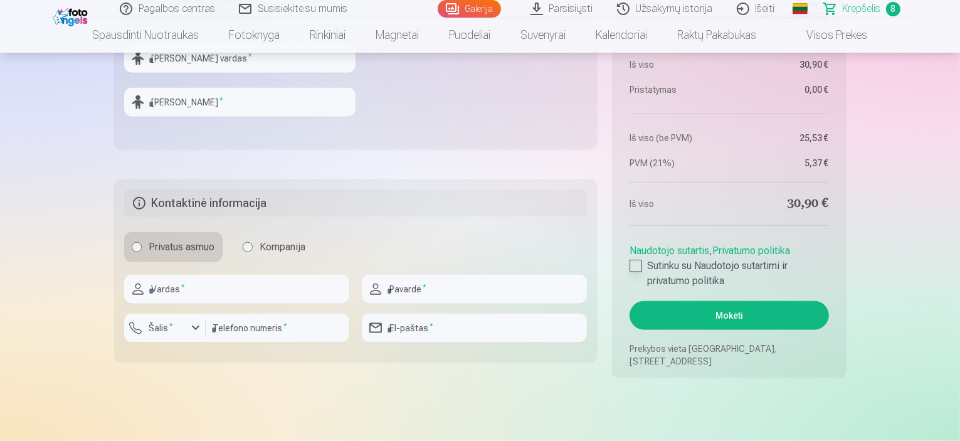
click at [644, 263] on label "Sutinku su Naudotojo sutartimi ir privatumo politika" at bounding box center [728, 273] width 199 height 30
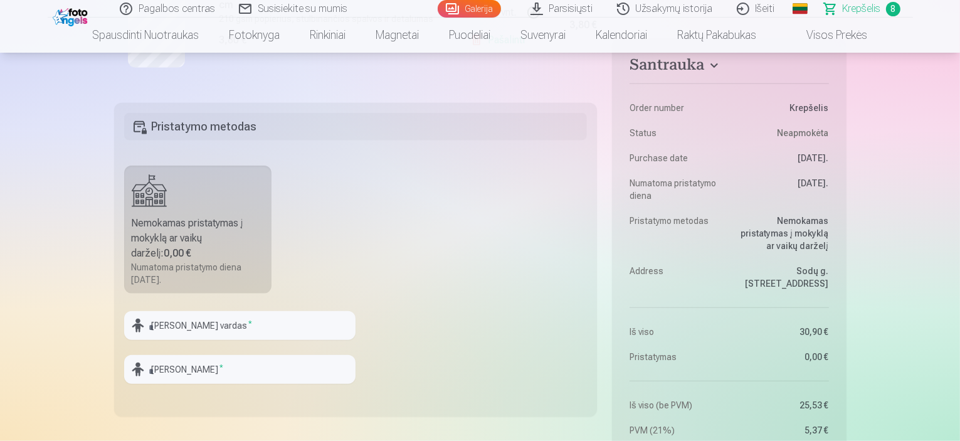
scroll to position [1216, 0]
click at [214, 322] on input "text" at bounding box center [239, 325] width 231 height 29
type input "*********"
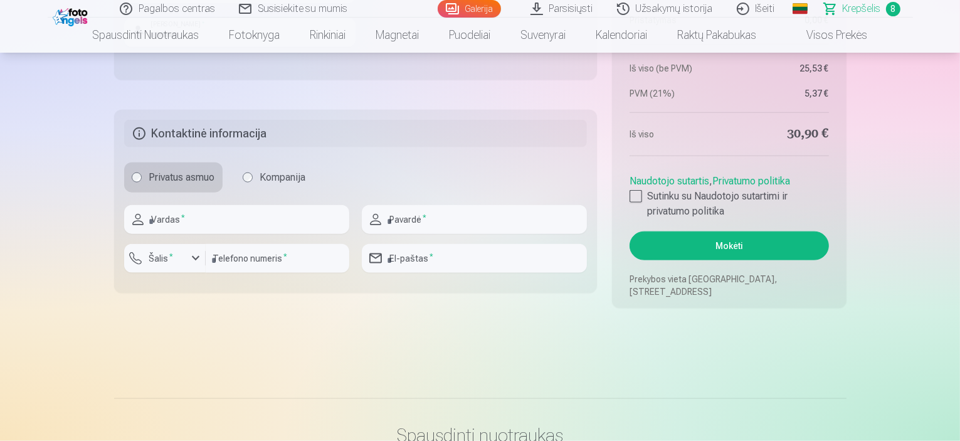
scroll to position [1583, 0]
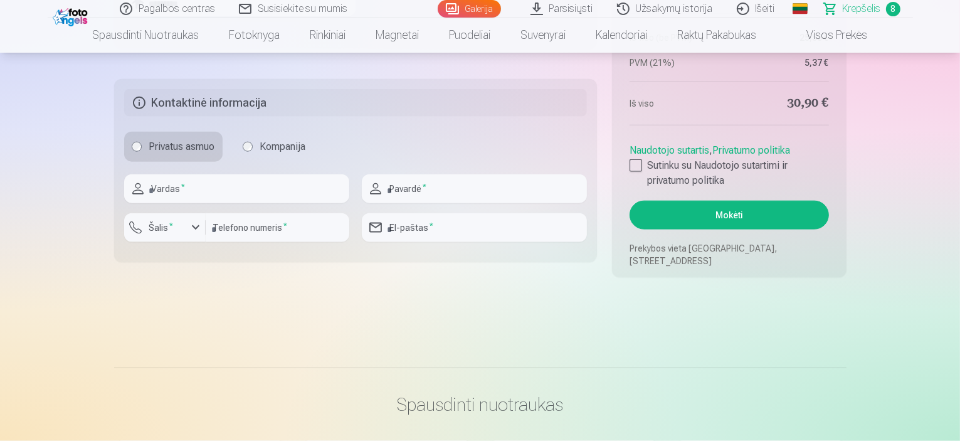
type input "*********"
click at [730, 207] on button "Mokėti" at bounding box center [728, 215] width 199 height 29
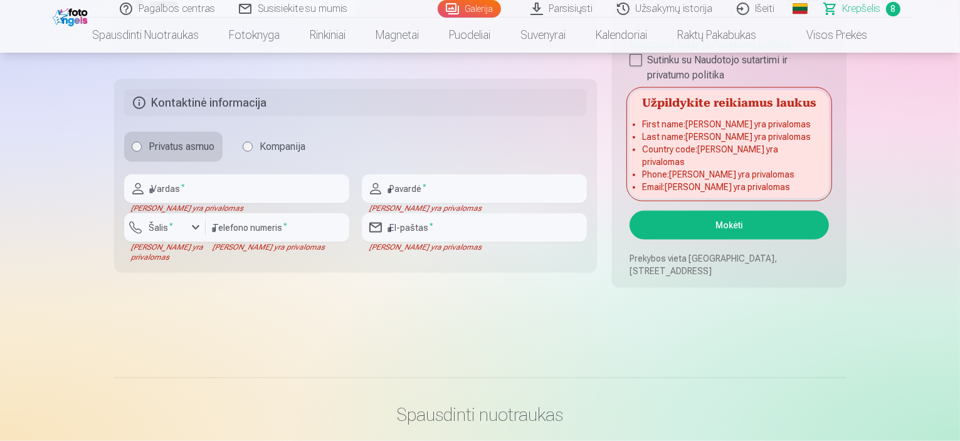
click at [189, 189] on div "Aukštos kokybės spausdintos nuotraukos 210 gsm popierius, stulbinančios spalvos…" at bounding box center [480, 299] width 642 height 468
click at [171, 183] on input "text" at bounding box center [236, 188] width 225 height 29
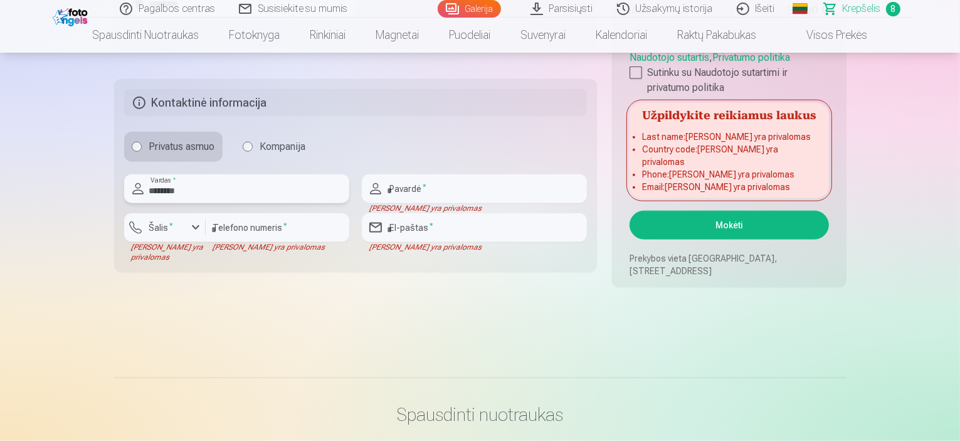
type input "********"
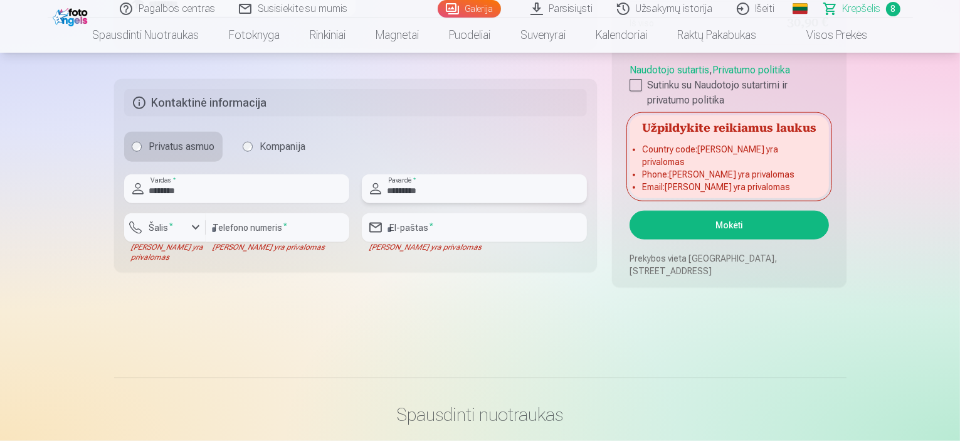
type input "*********"
click at [236, 224] on input "number" at bounding box center [278, 227] width 144 height 29
click at [159, 226] on label "Šalis *" at bounding box center [161, 227] width 34 height 13
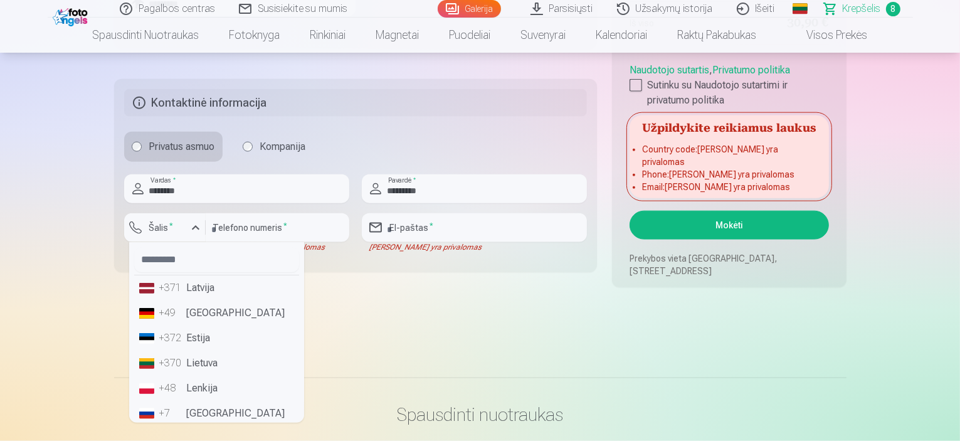
click at [202, 357] on li "+370 Lietuva" at bounding box center [216, 362] width 165 height 25
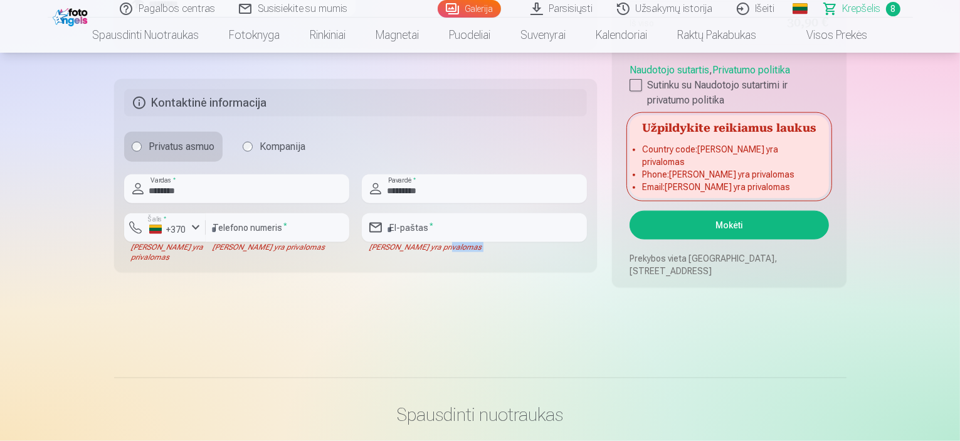
click at [243, 224] on input "number" at bounding box center [278, 227] width 144 height 29
click at [284, 221] on input "number" at bounding box center [278, 227] width 144 height 29
click at [229, 228] on input "number" at bounding box center [278, 227] width 144 height 29
click at [225, 229] on input "number" at bounding box center [278, 227] width 144 height 29
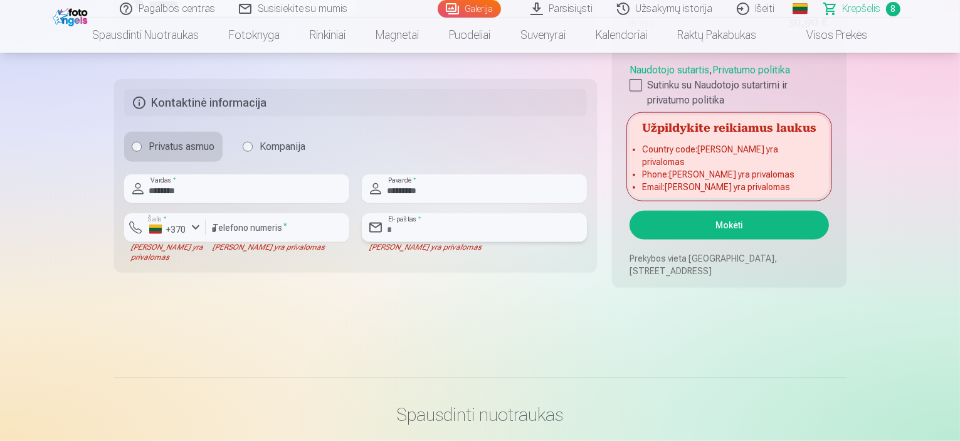
click at [445, 231] on input "email" at bounding box center [474, 227] width 225 height 29
click at [239, 216] on input "number" at bounding box center [278, 227] width 144 height 29
click at [239, 232] on input "number" at bounding box center [278, 227] width 144 height 29
click at [209, 183] on input "********" at bounding box center [236, 188] width 225 height 29
click at [444, 233] on input "email" at bounding box center [474, 227] width 225 height 29
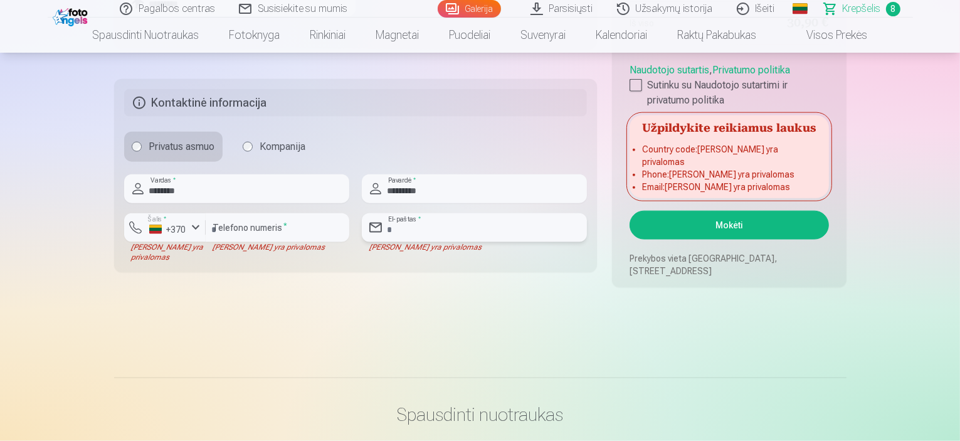
type input "**********"
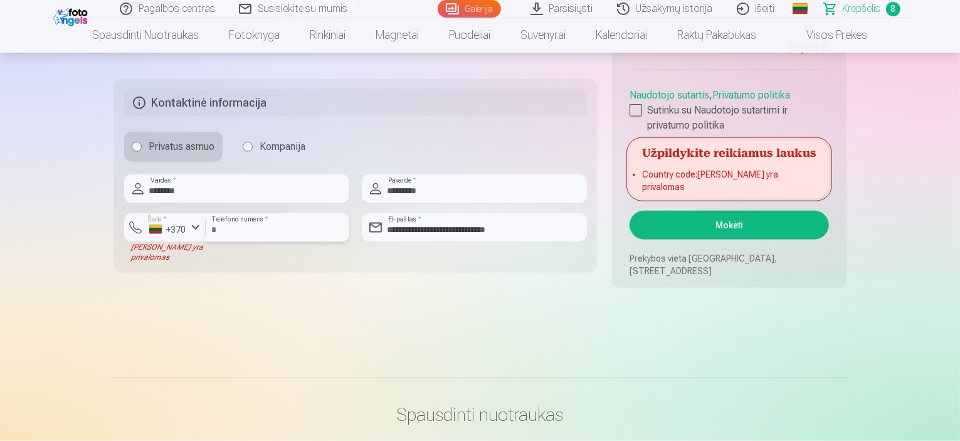
click at [221, 229] on input "*********" at bounding box center [278, 227] width 144 height 29
type input "********"
click at [440, 228] on input "**********" at bounding box center [474, 227] width 225 height 29
click at [440, 246] on div at bounding box center [474, 247] width 225 height 10
click at [444, 187] on input "*********" at bounding box center [474, 188] width 225 height 29
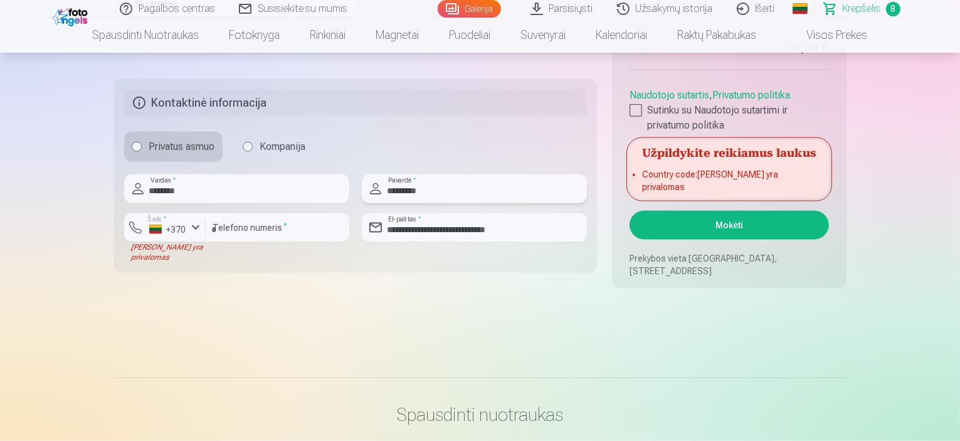
click at [442, 188] on input "*********" at bounding box center [474, 188] width 225 height 29
click at [404, 221] on input "**********" at bounding box center [474, 227] width 225 height 29
drag, startPoint x: 533, startPoint y: 230, endPoint x: 231, endPoint y: 259, distance: 303.5
click at [231, 259] on div "**********" at bounding box center [355, 218] width 463 height 88
type input "**********"
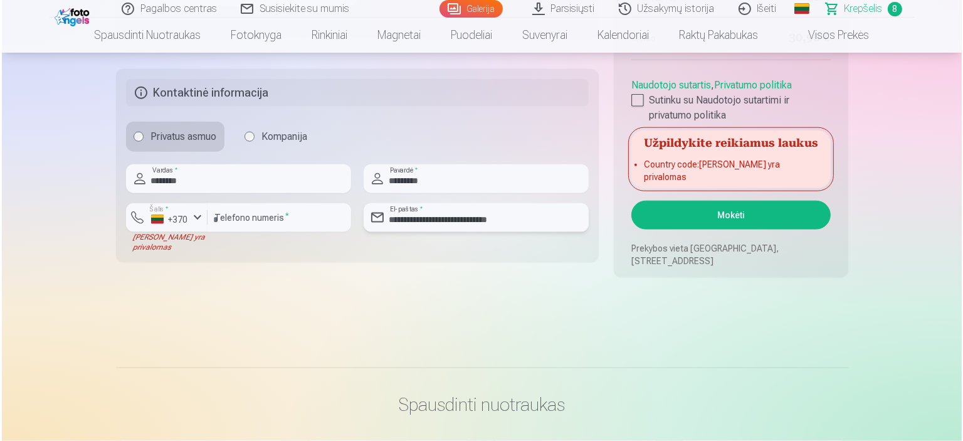
scroll to position [1573, 0]
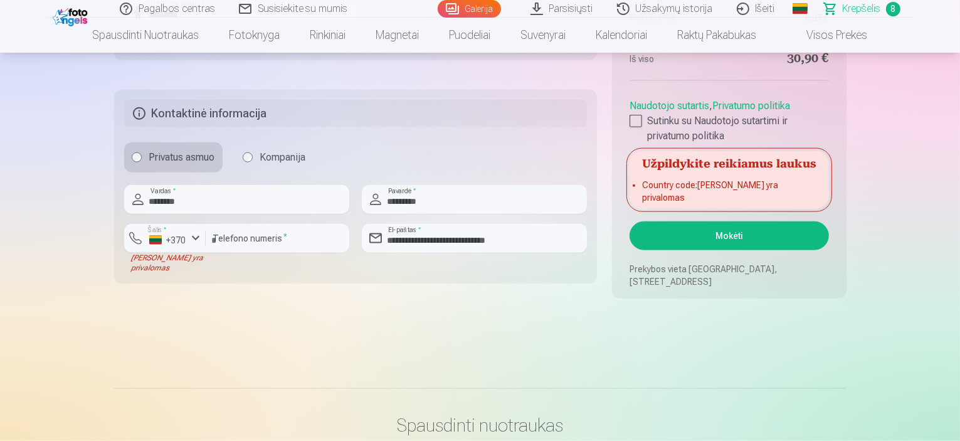
click at [727, 234] on button "Mokėti" at bounding box center [728, 235] width 199 height 29
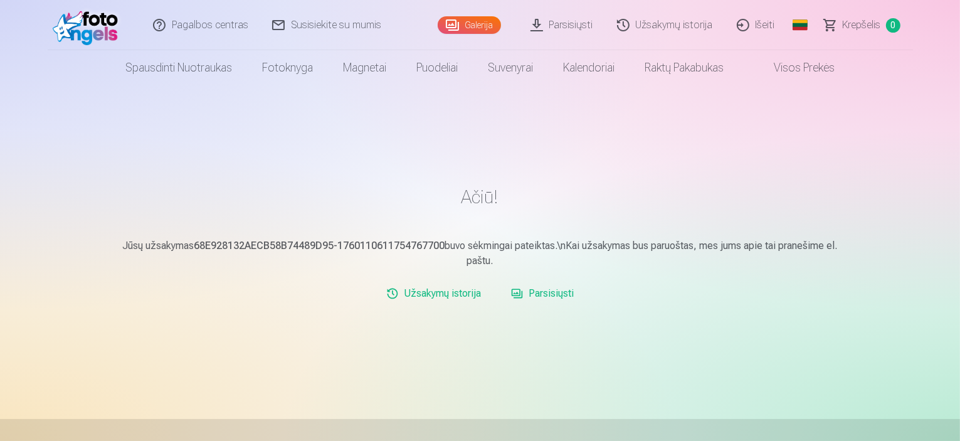
click at [534, 295] on link "Parsisiųsti" at bounding box center [542, 293] width 73 height 25
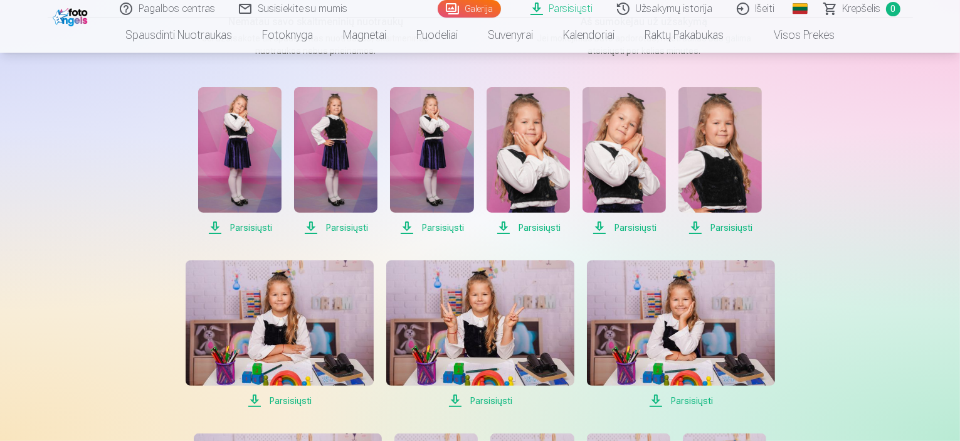
scroll to position [187, 0]
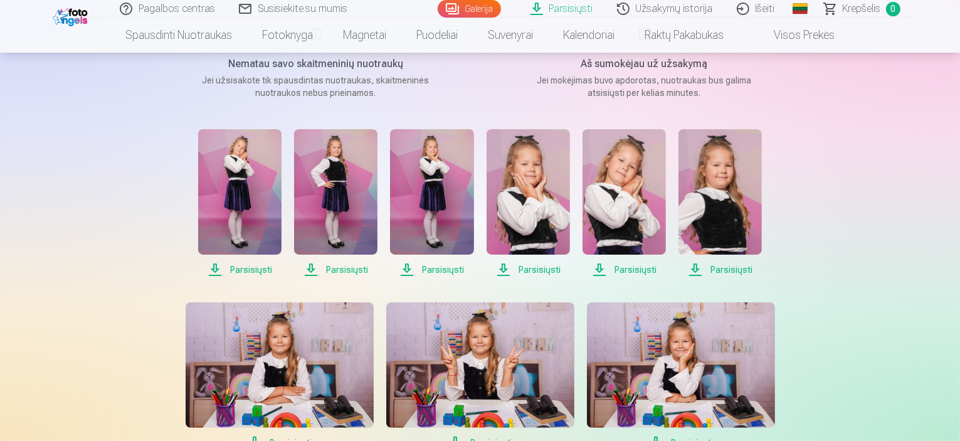
click at [252, 270] on span "Parsisiųsti" at bounding box center [239, 269] width 83 height 15
drag, startPoint x: 916, startPoint y: 0, endPoint x: 813, endPoint y: 1, distance: 102.8
click at [341, 268] on span "Parsisiųsti" at bounding box center [335, 269] width 83 height 15
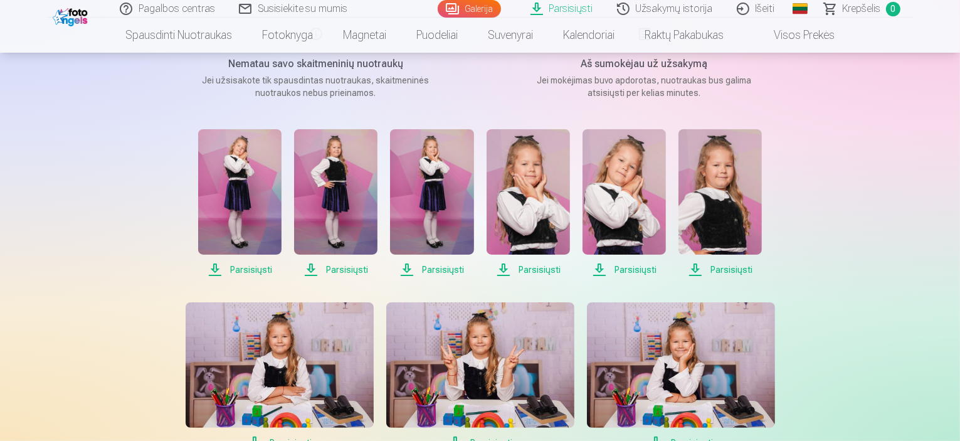
click at [550, 11] on link "Parsisiųsti" at bounding box center [562, 9] width 86 height 18
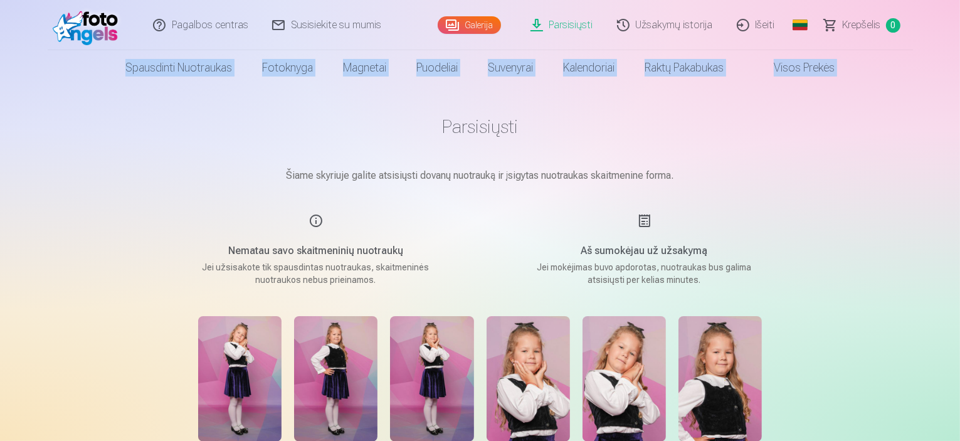
drag, startPoint x: 958, startPoint y: 50, endPoint x: 960, endPoint y: 74, distance: 24.6
click at [959, 75] on html "Pagalbos centras Susisiekite su mumis Galerija Parsisiųsti Užsakymų istorija Iš…" at bounding box center [480, 220] width 960 height 441
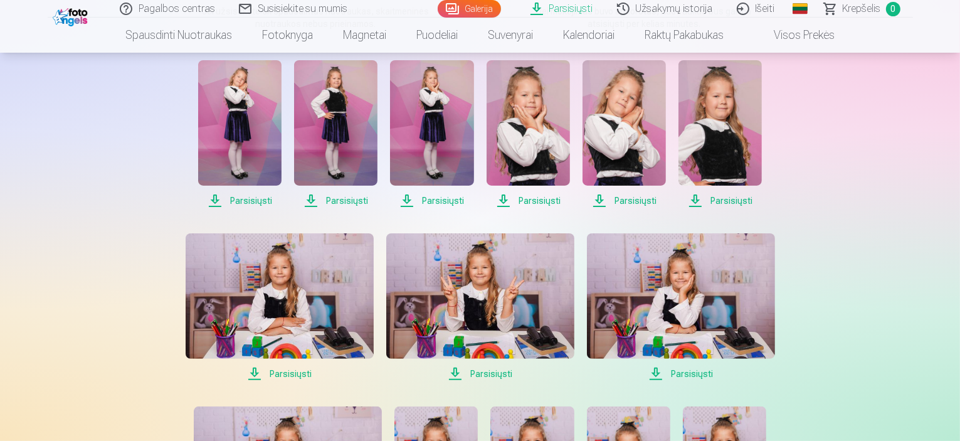
scroll to position [252, 0]
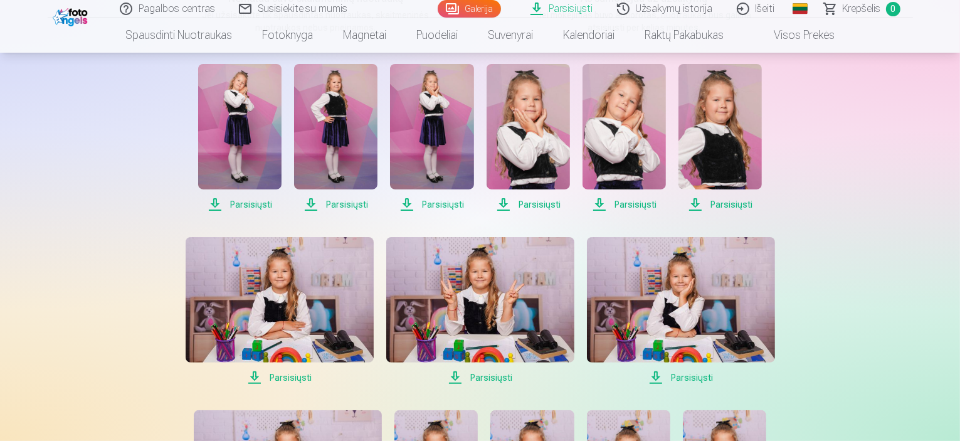
click at [247, 204] on span "Parsisiųsti" at bounding box center [239, 204] width 83 height 15
click at [247, 130] on img at bounding box center [239, 126] width 83 height 125
click at [344, 118] on img at bounding box center [335, 126] width 83 height 125
click at [453, 100] on img at bounding box center [431, 126] width 83 height 125
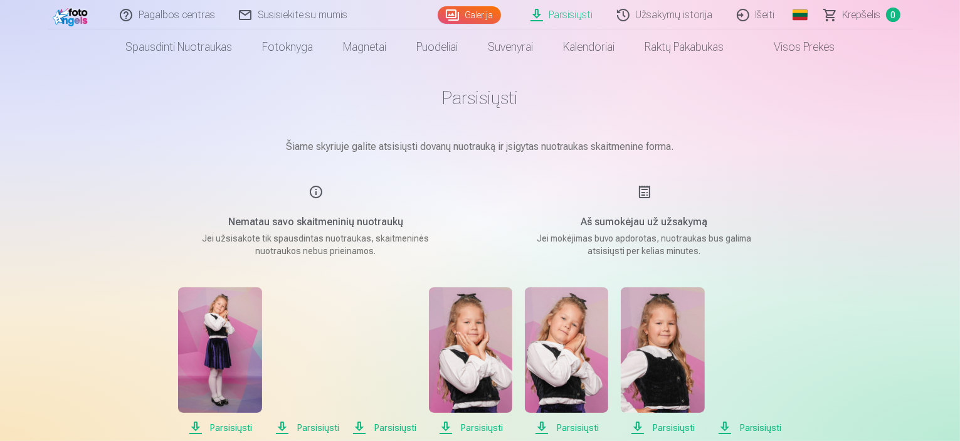
scroll to position [21, 0]
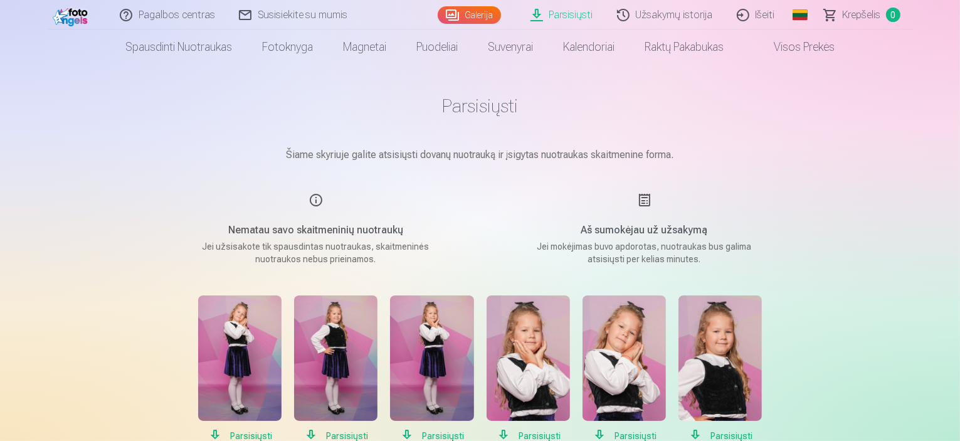
click at [238, 437] on span "Parsisiųsti" at bounding box center [239, 435] width 83 height 15
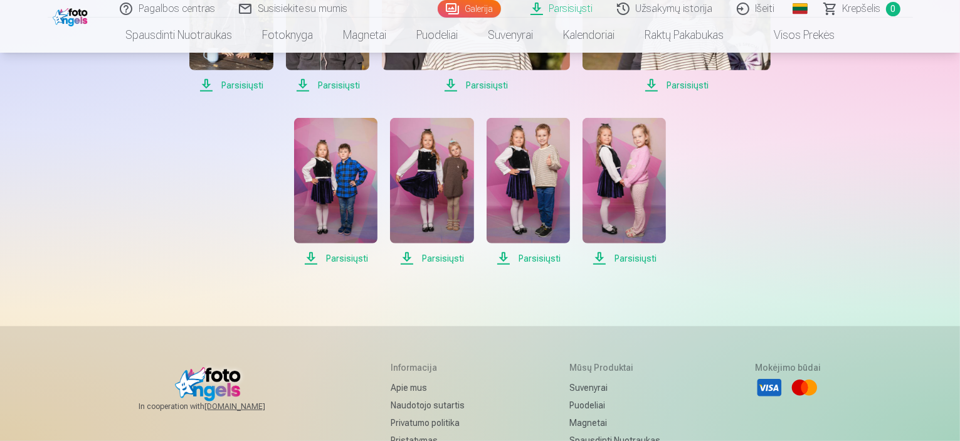
scroll to position [871, 0]
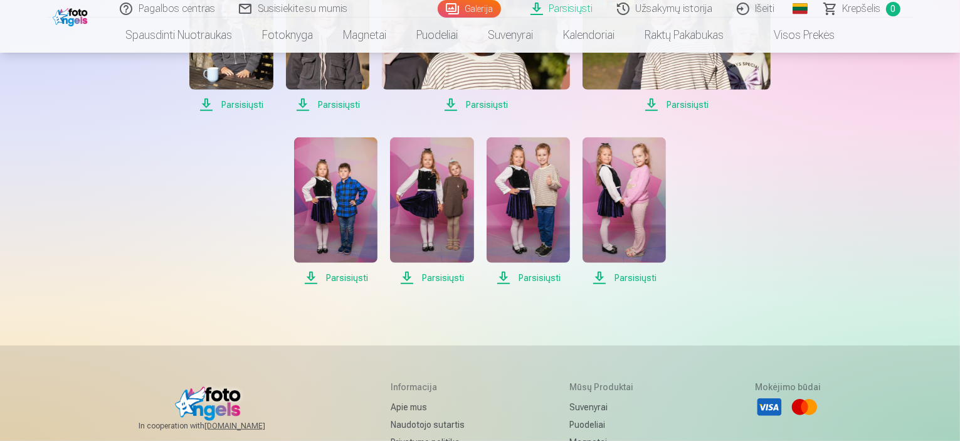
click at [635, 280] on span "Parsisiųsti" at bounding box center [623, 277] width 83 height 15
click at [620, 155] on img at bounding box center [623, 199] width 83 height 125
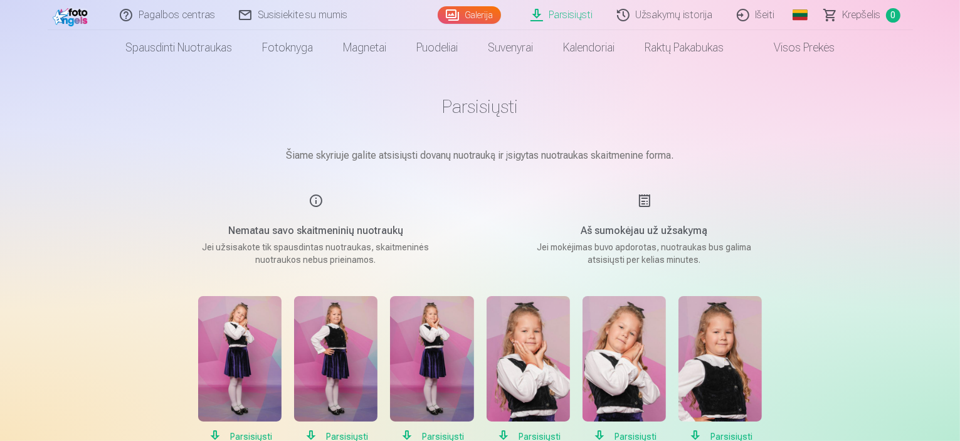
scroll to position [19, 0]
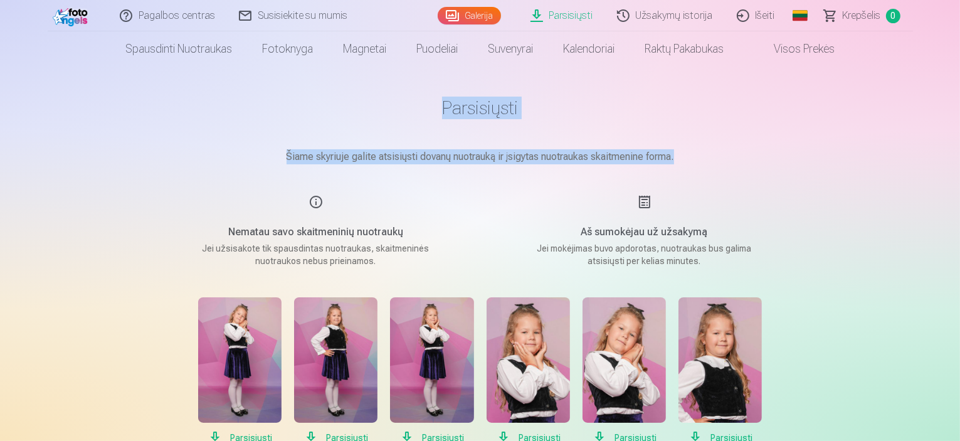
drag, startPoint x: 956, startPoint y: 53, endPoint x: 955, endPoint y: 131, distance: 78.4
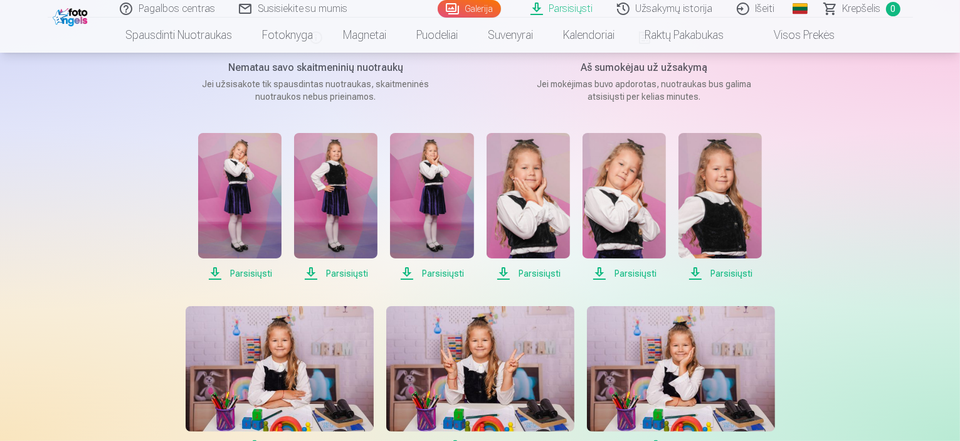
scroll to position [181, 0]
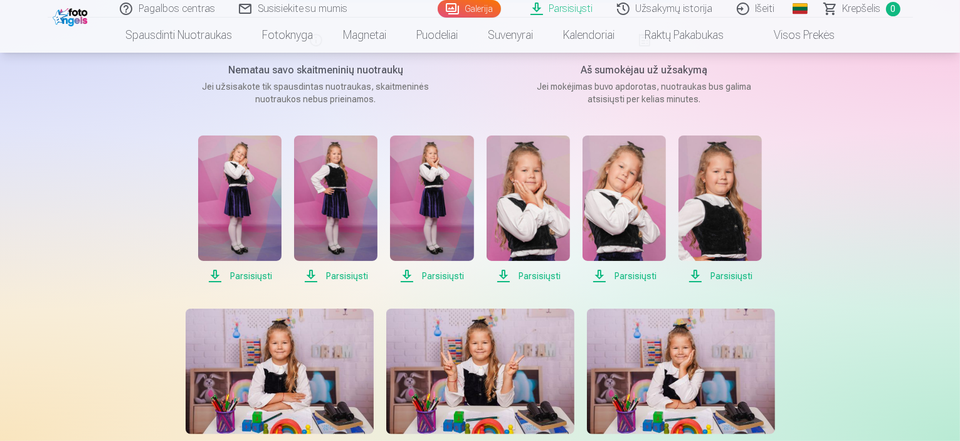
click at [248, 275] on span "Parsisiųsti" at bounding box center [239, 275] width 83 height 15
click at [318, 273] on span "Parsisiųsti" at bounding box center [335, 275] width 83 height 15
drag, startPoint x: 612, startPoint y: 102, endPoint x: 752, endPoint y: 110, distance: 140.6
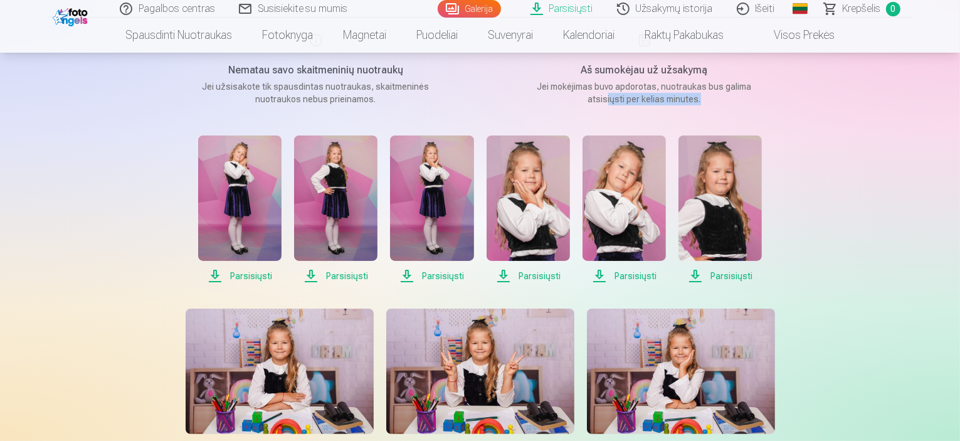
click at [718, 102] on p "Jei mokėjimas buvo apdorotas, nuotraukas bus galima atsisiųsti per kelias minut…" at bounding box center [644, 92] width 238 height 25
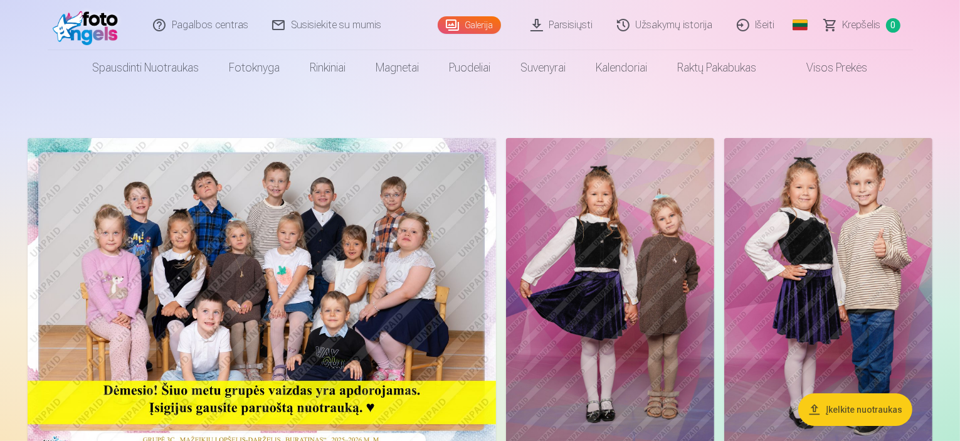
click at [566, 18] on link "Parsisiųsti" at bounding box center [562, 25] width 86 height 50
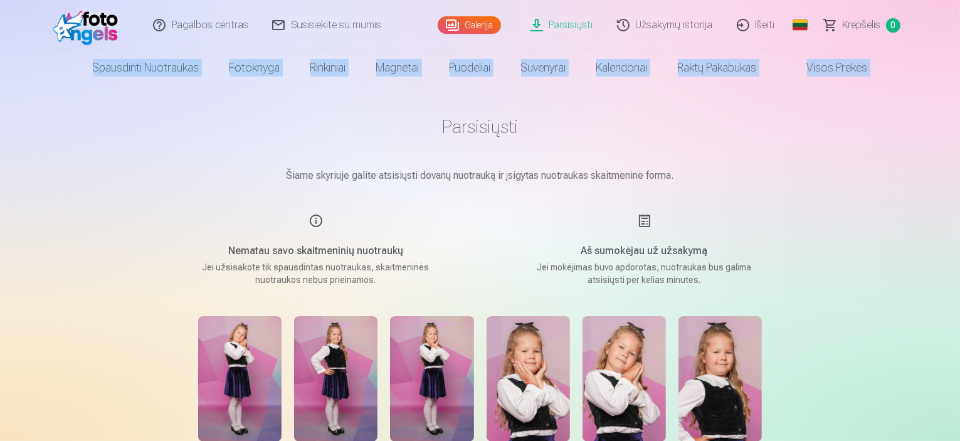
drag, startPoint x: 959, startPoint y: 28, endPoint x: 960, endPoint y: 48, distance: 20.1
click at [959, 48] on html "Pagalbos centras Susisiekite su mumis Galerija Parsisiųsti Užsakymų istorija Iš…" at bounding box center [480, 220] width 960 height 441
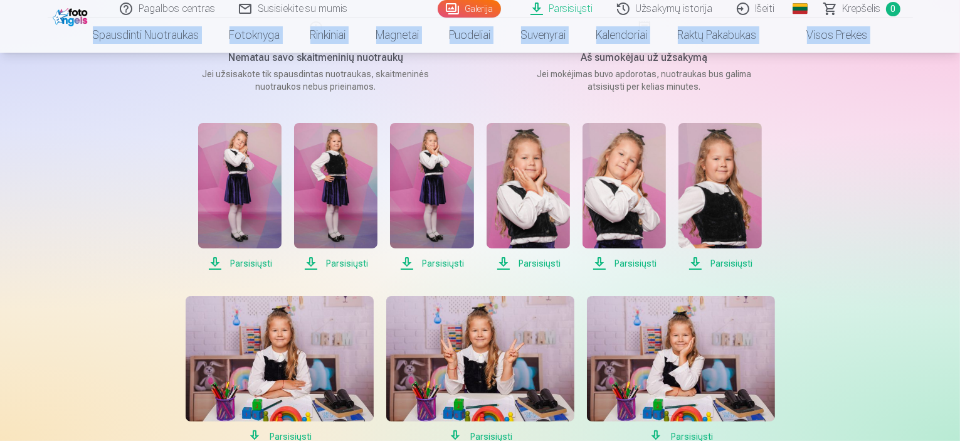
scroll to position [201, 0]
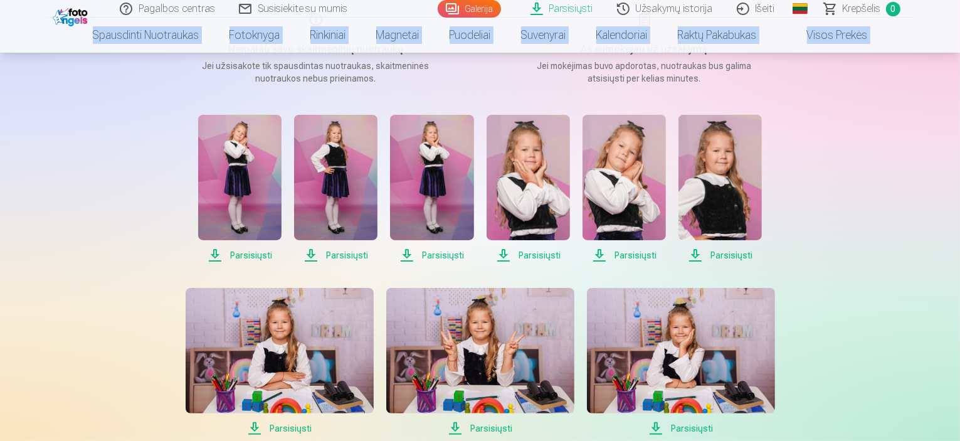
click at [236, 256] on span "Parsisiųsti" at bounding box center [239, 255] width 83 height 15
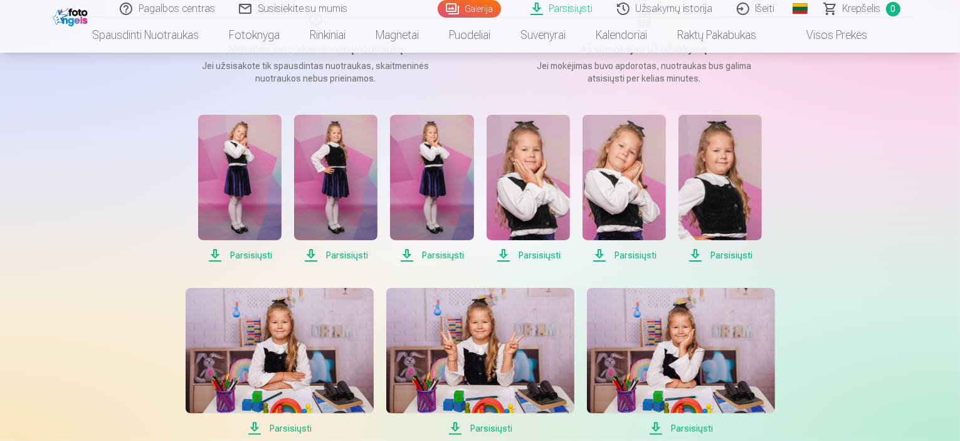
click at [251, 256] on span "Parsisiųsti" at bounding box center [239, 255] width 83 height 15
click at [250, 258] on span "Parsisiųsti" at bounding box center [239, 255] width 83 height 15
click at [244, 251] on span "Parsisiųsti" at bounding box center [239, 255] width 83 height 15
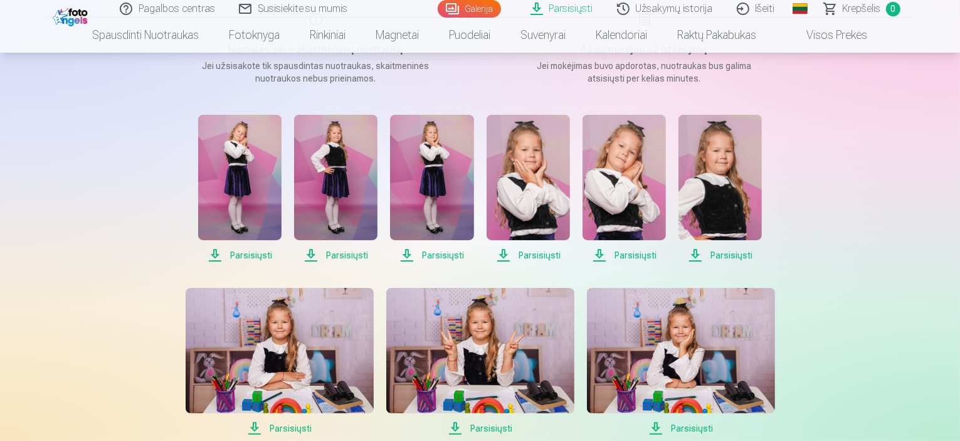
click at [244, 251] on span "Parsisiųsti" at bounding box center [239, 255] width 83 height 15
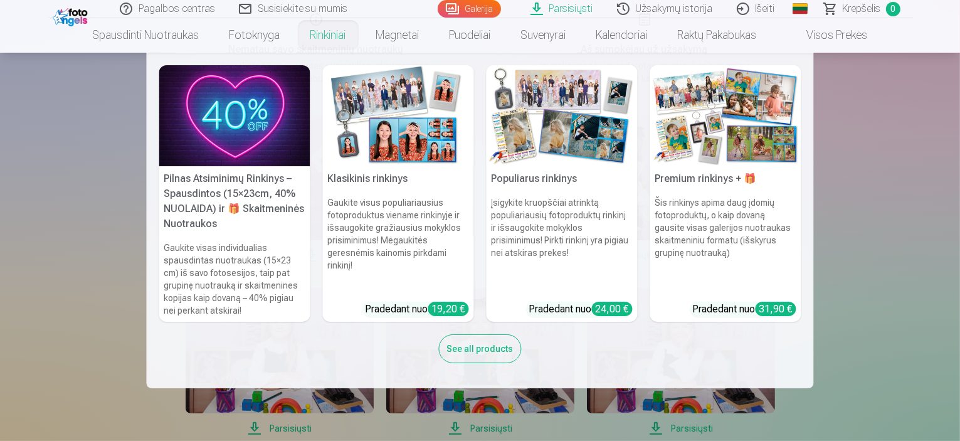
click at [886, 137] on nav "Pilnas Atsiminimų Rinkinys – Spausdintos (15×23cm, 40% NUOLAIDA) ir 🎁 Skaitmeni…" at bounding box center [480, 220] width 960 height 335
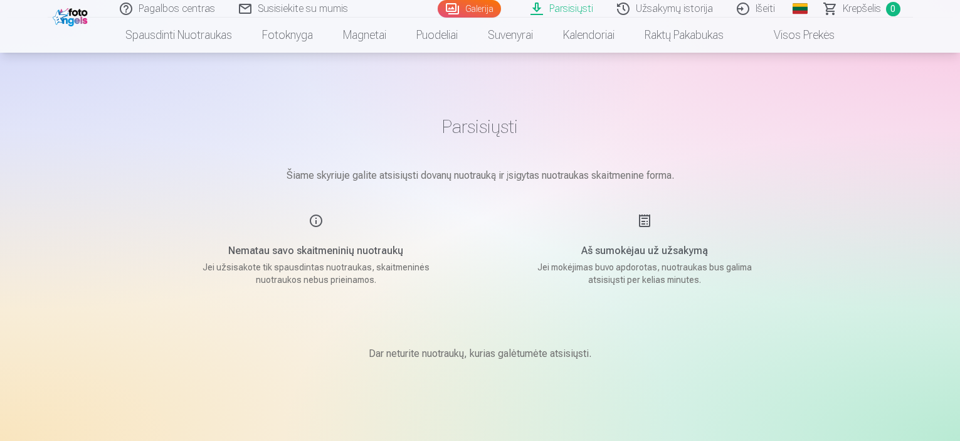
scroll to position [201, 0]
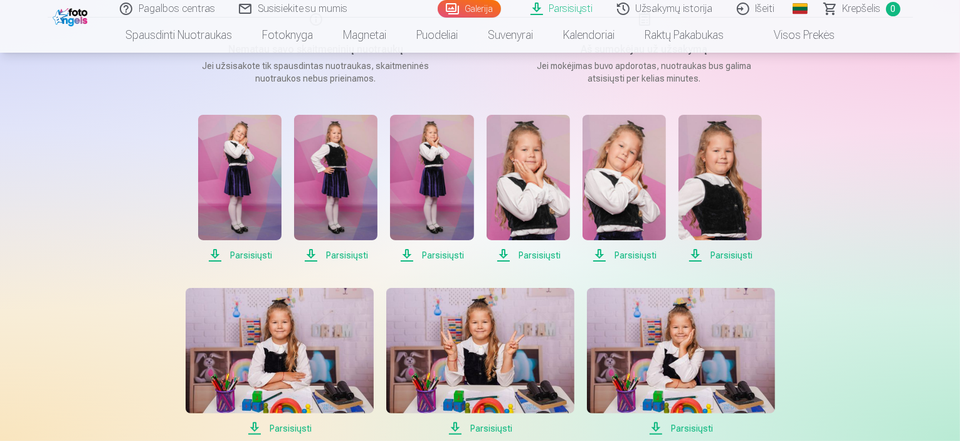
click at [268, 210] on img at bounding box center [239, 177] width 83 height 125
click at [734, 345] on img at bounding box center [681, 350] width 188 height 125
click at [456, 313] on img at bounding box center [480, 350] width 188 height 125
click at [280, 305] on img at bounding box center [280, 350] width 188 height 125
click at [730, 209] on img at bounding box center [719, 177] width 83 height 125
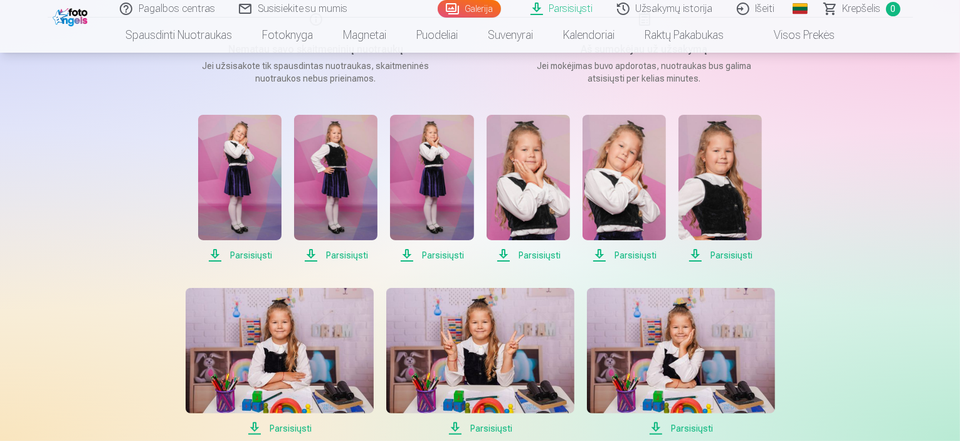
click at [646, 186] on img at bounding box center [623, 177] width 83 height 125
click at [540, 169] on img at bounding box center [527, 177] width 83 height 125
click at [423, 166] on img at bounding box center [431, 177] width 83 height 125
click at [351, 163] on img at bounding box center [335, 177] width 83 height 125
click at [266, 159] on img at bounding box center [239, 177] width 83 height 125
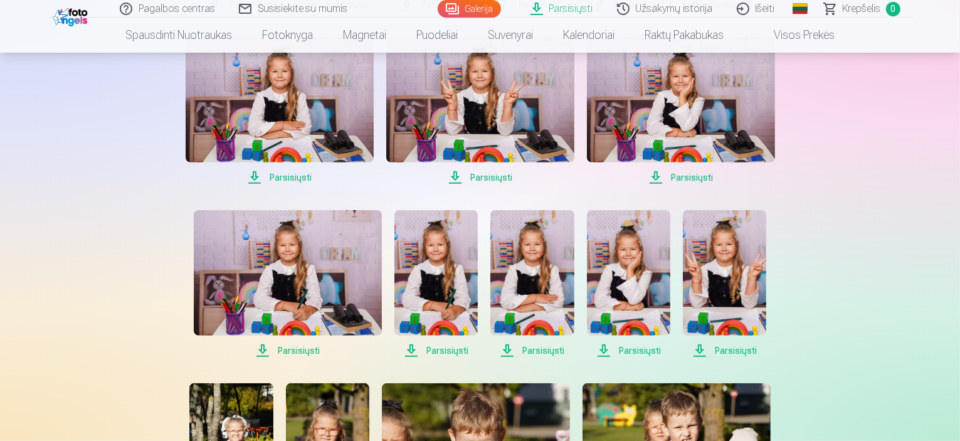
scroll to position [461, 0]
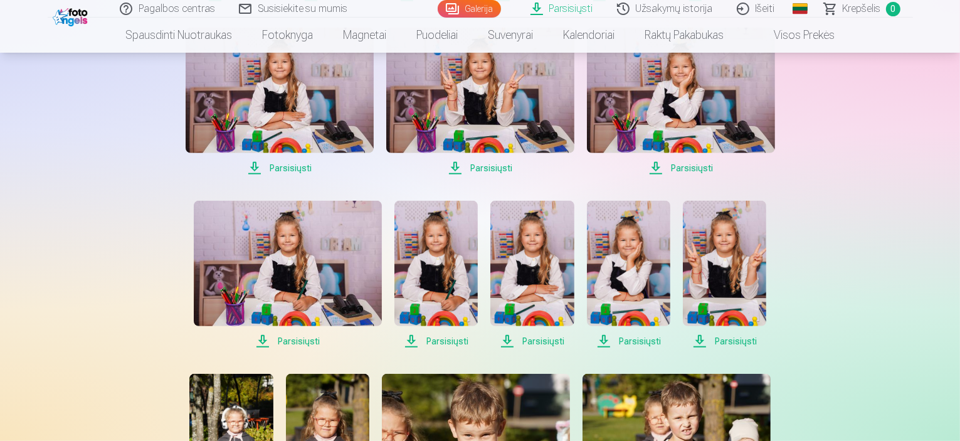
click at [303, 271] on img at bounding box center [288, 263] width 188 height 125
click at [460, 253] on img at bounding box center [435, 263] width 83 height 125
click at [525, 249] on img at bounding box center [531, 263] width 83 height 125
click at [618, 284] on img at bounding box center [628, 263] width 83 height 125
click at [735, 232] on img at bounding box center [724, 263] width 83 height 125
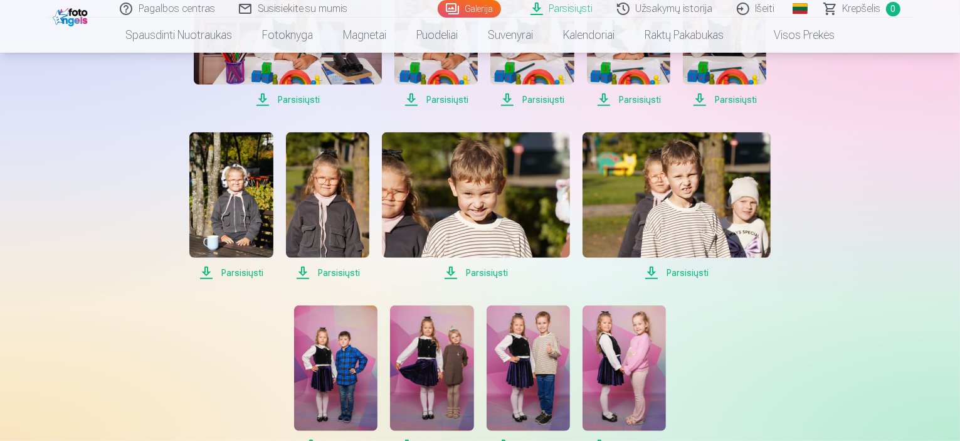
scroll to position [704, 0]
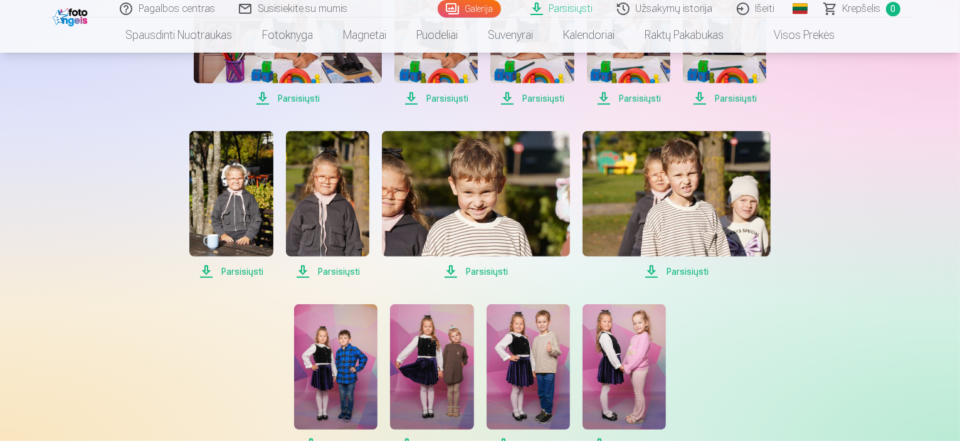
click at [214, 172] on img at bounding box center [230, 193] width 83 height 125
click at [325, 172] on img at bounding box center [327, 193] width 83 height 125
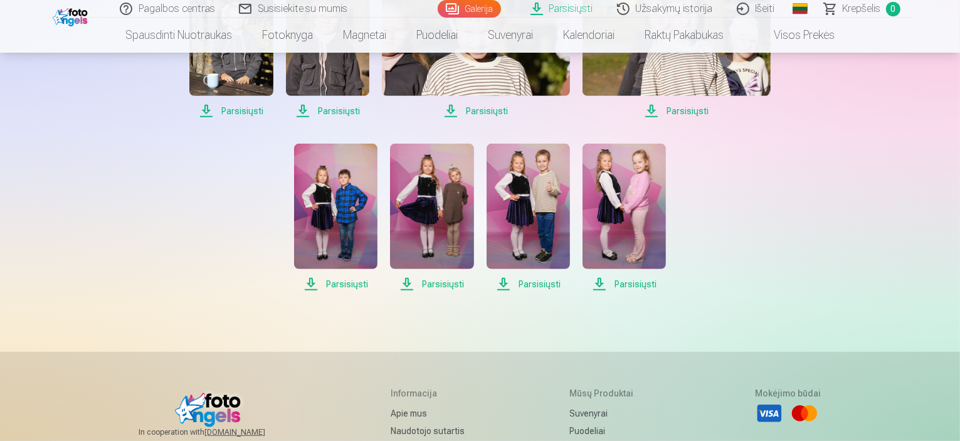
scroll to position [866, 0]
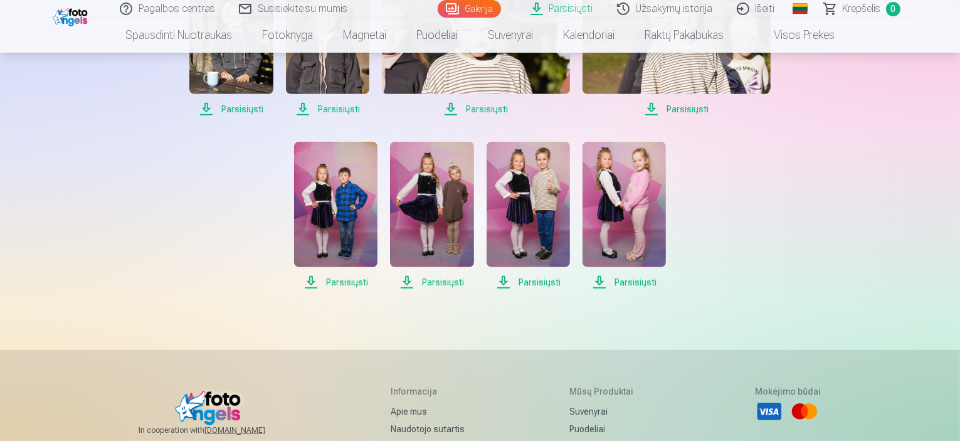
click at [328, 171] on img at bounding box center [335, 204] width 83 height 125
click at [441, 195] on img at bounding box center [431, 204] width 83 height 125
click at [542, 200] on img at bounding box center [527, 204] width 83 height 125
click at [596, 194] on img at bounding box center [623, 204] width 83 height 125
